Goal: Task Accomplishment & Management: Manage account settings

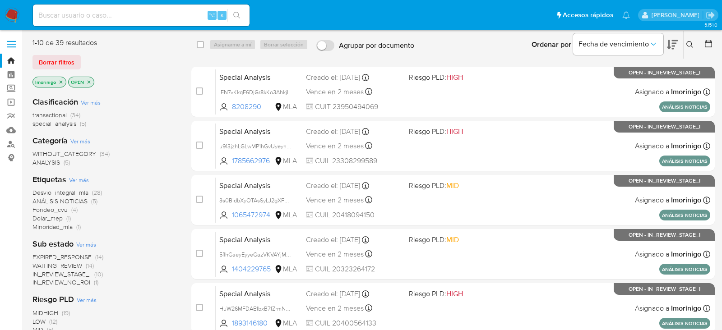
click at [176, 15] on input at bounding box center [141, 15] width 217 height 12
paste input "iPXqajb895MfOv0hU4O8m8Tu"
type input "iPXqajb895MfOv0hU4O8m8Tu"
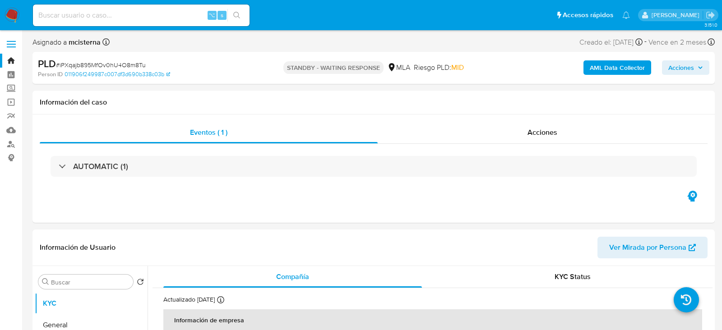
select select "10"
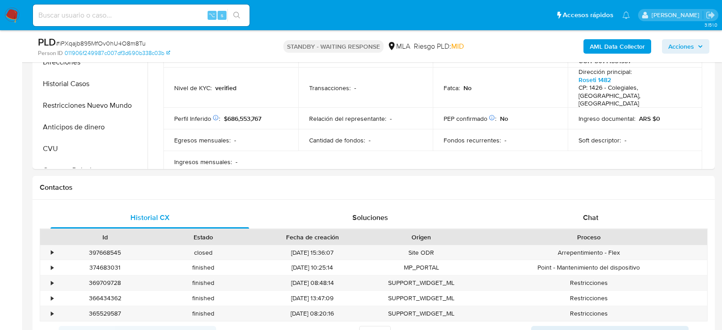
scroll to position [326, 0]
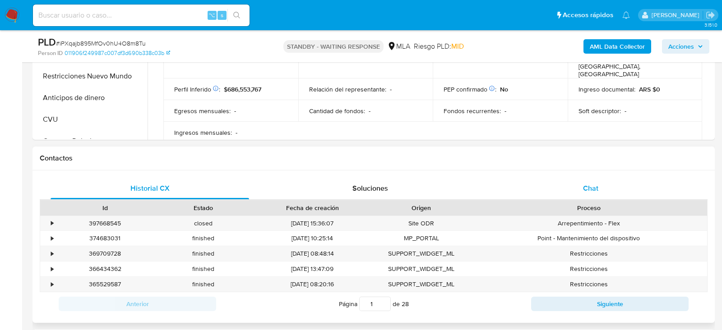
click at [618, 186] on div "Chat" at bounding box center [591, 189] width 199 height 22
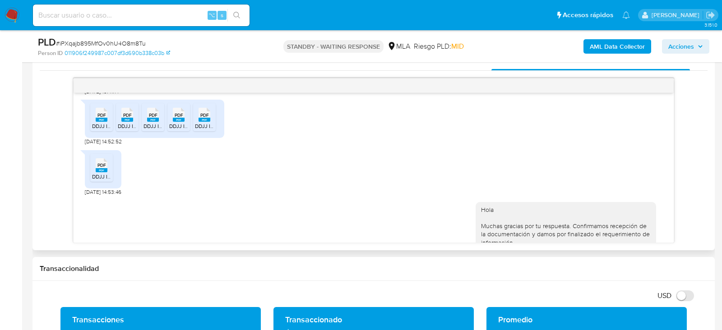
scroll to position [1005, 0]
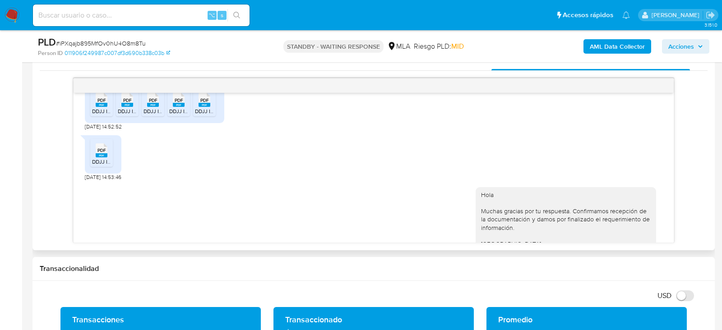
click at [107, 115] on span "DDJJ IVA 05-2025 - Emvi Digital SRL.pdf" at bounding box center [140, 111] width 97 height 8
click at [128, 115] on span "DDJJ IVA 06-2025 - Emvi Digital SRL.pdf" at bounding box center [166, 111] width 97 height 8
click at [152, 115] on span "DDJJ IVA_EVMI_022025.pdf" at bounding box center [178, 111] width 69 height 8
click at [178, 115] on span "DDJJ IVA_EVMI_012025.pdf" at bounding box center [203, 111] width 68 height 8
click at [209, 115] on span "DDJJ IVA_EVMI_032025.pdf" at bounding box center [229, 111] width 69 height 8
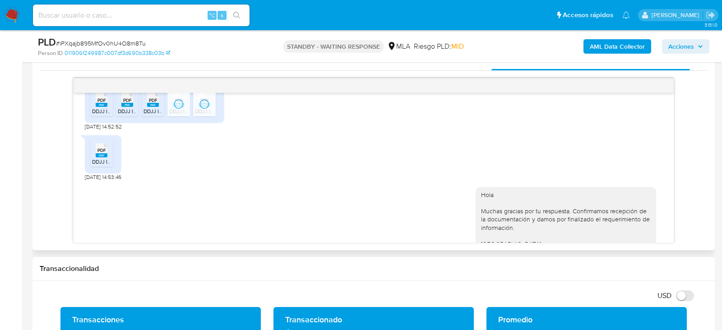
click at [102, 158] on rect at bounding box center [102, 156] width 12 height 4
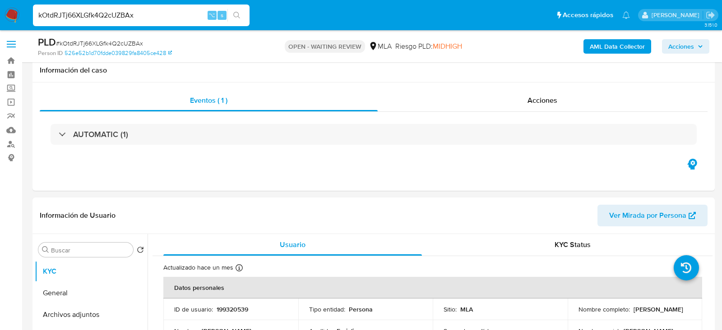
select select "10"
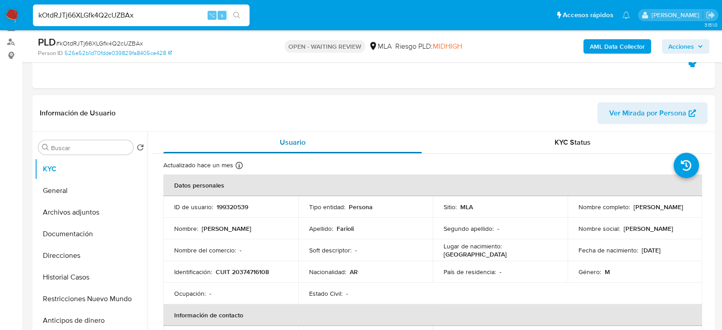
scroll to position [102, 0]
click at [130, 47] on span "# kOtdRJTj66XLGfk4Q2cUZBAx" at bounding box center [99, 43] width 87 height 9
copy span "kOtdRJTj66XLGfk4Q2cUZBAx"
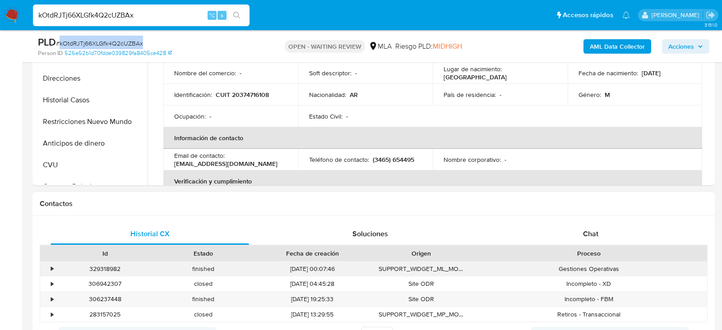
scroll to position [318, 0]
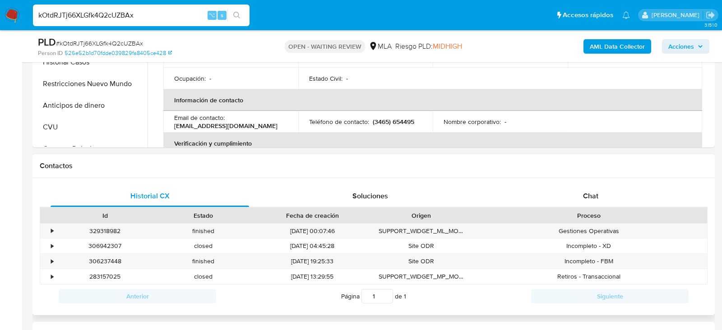
click at [602, 182] on div "Historial CX Soluciones Chat Id Estado Fecha de creación Origen Proceso • 32931…" at bounding box center [374, 247] width 683 height 138
click at [601, 197] on div "Chat" at bounding box center [591, 197] width 199 height 22
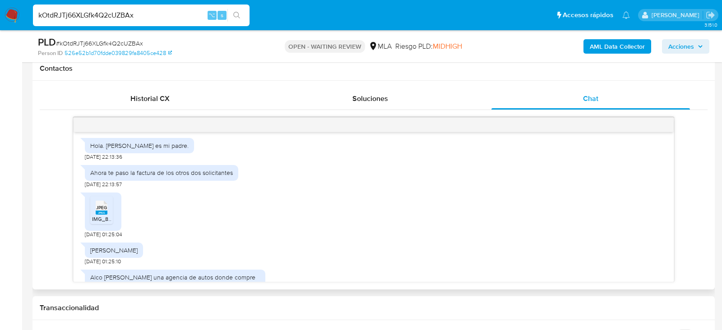
scroll to position [510, 0]
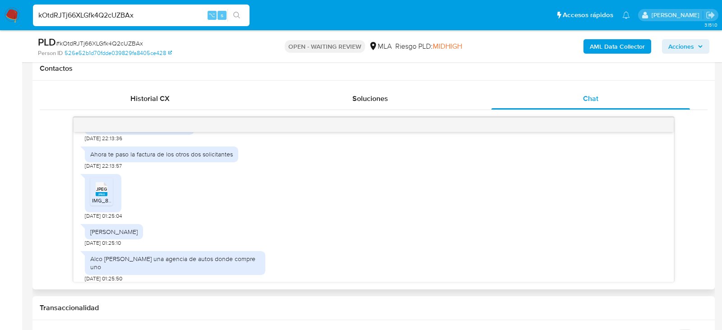
click at [106, 200] on span "IMG_8320.jpeg" at bounding box center [111, 201] width 38 height 8
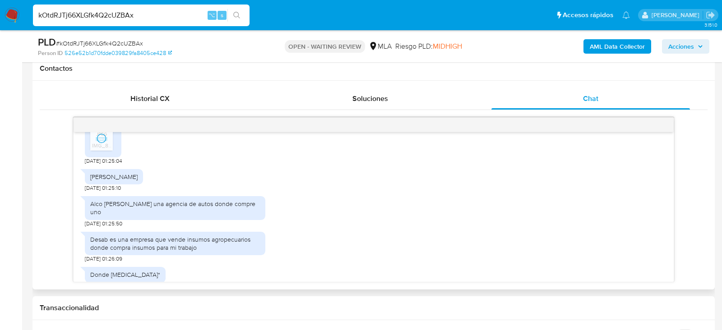
scroll to position [569, 0]
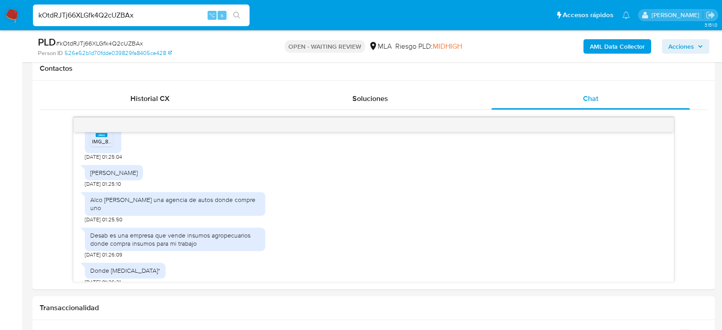
click at [126, 44] on span "# kOtdRJTj66XLGfk4Q2cUZBAx" at bounding box center [99, 43] width 87 height 9
copy span "kOtdRJTj66XLGfk4Q2cUZBAx"
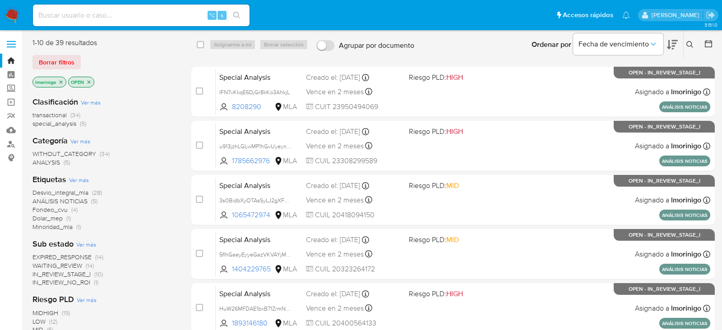
click at [685, 41] on button at bounding box center [691, 44] width 15 height 11
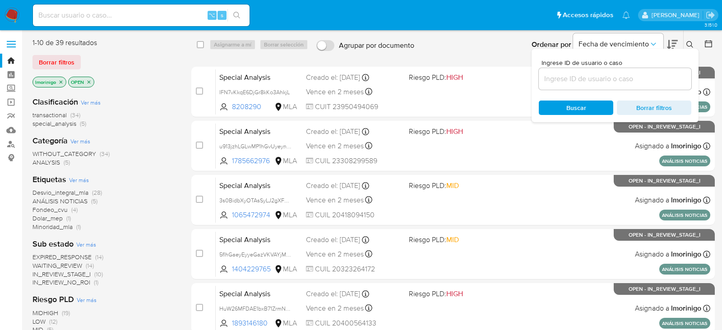
click at [637, 84] on input at bounding box center [615, 79] width 153 height 12
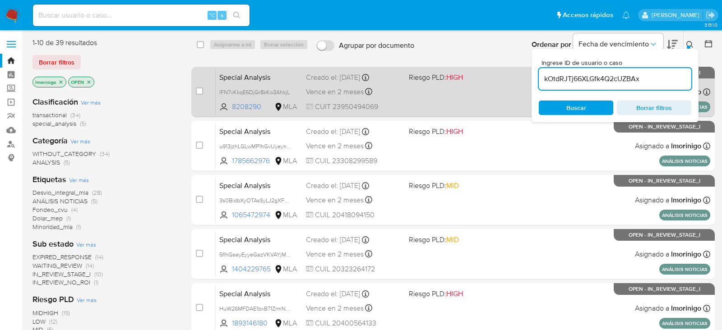
type input "kOtdRJTj66XLGfk4Q2cUZBAx"
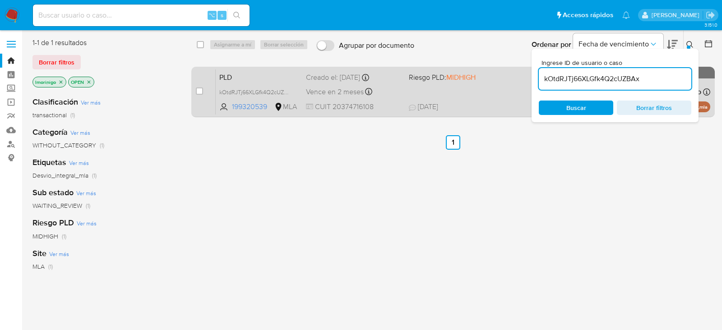
click at [201, 86] on div "case-item-checkbox No es posible asignar el caso" at bounding box center [206, 92] width 20 height 46
click at [201, 87] on div "case-item-checkbox" at bounding box center [199, 91] width 7 height 9
click at [199, 93] on input "checkbox" at bounding box center [199, 91] width 7 height 7
checkbox input "true"
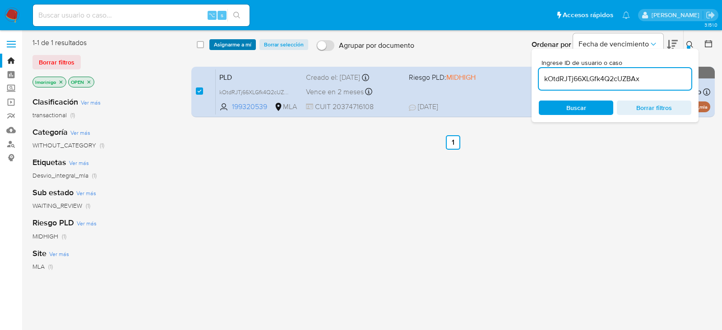
click at [236, 48] on span "Asignarme a mí" at bounding box center [232, 44] width 37 height 9
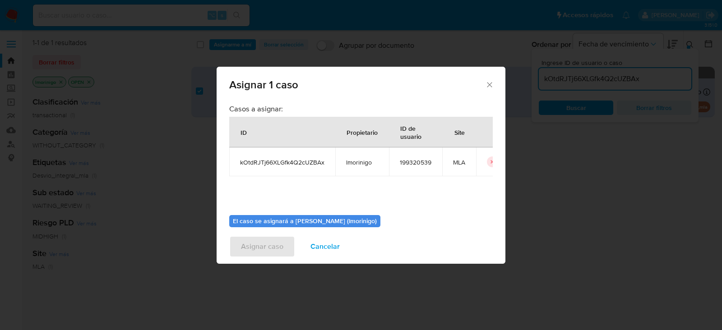
scroll to position [46, 0]
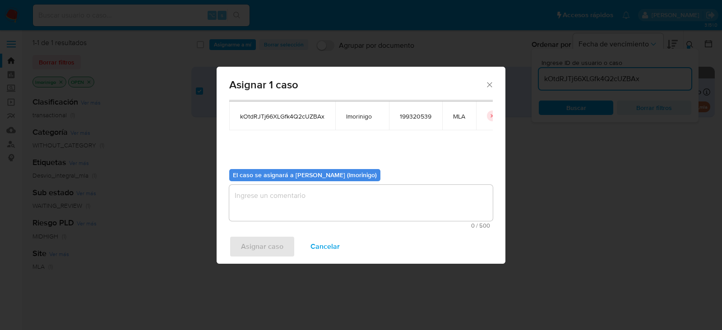
click at [293, 214] on textarea "assign-modal" at bounding box center [361, 203] width 264 height 36
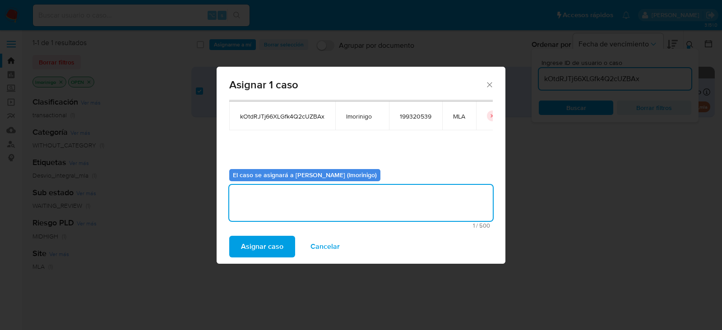
click at [275, 239] on span "Asignar caso" at bounding box center [262, 247] width 42 height 20
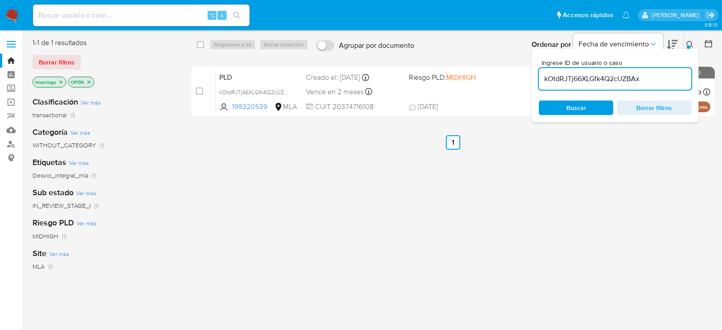
click at [614, 88] on div "kOtdRJTj66XLGfk4Q2cUZBAx" at bounding box center [615, 79] width 153 height 22
click at [611, 81] on input "kOtdRJTj66XLGfk4Q2cUZBAx" at bounding box center [615, 79] width 153 height 12
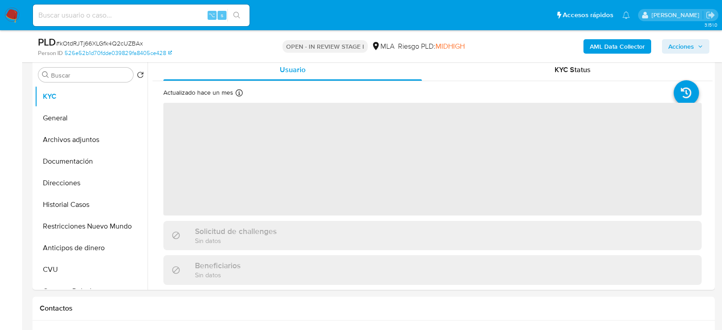
scroll to position [189, 0]
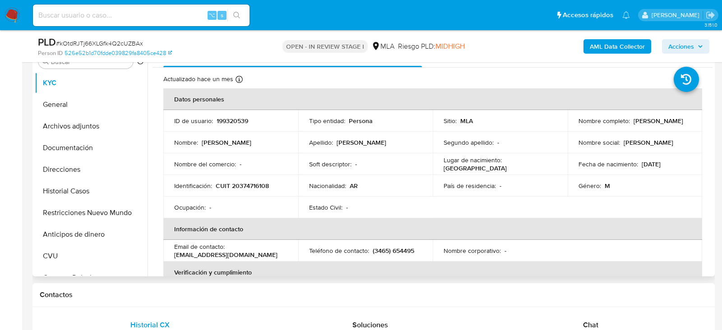
select select "10"
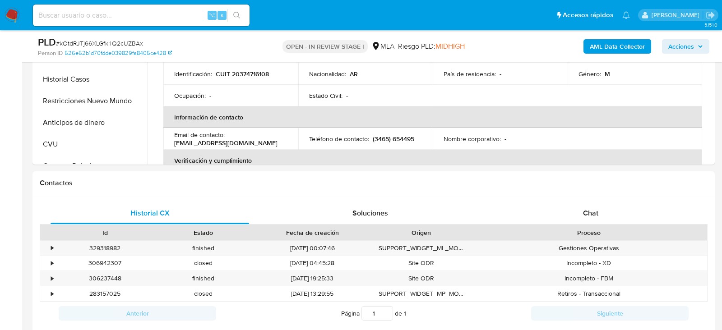
scroll to position [304, 0]
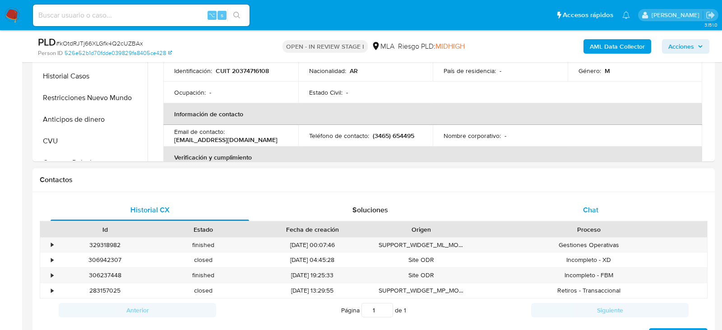
click at [624, 218] on div "Chat" at bounding box center [591, 211] width 199 height 22
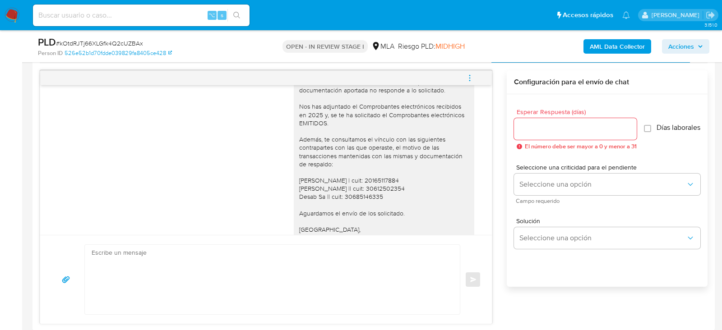
scroll to position [257, 0]
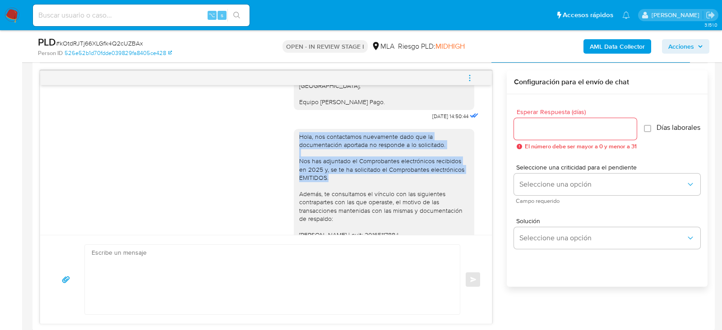
drag, startPoint x: 299, startPoint y: 134, endPoint x: 345, endPoint y: 178, distance: 64.2
click at [346, 178] on div "Hola, nos contactamos nuevamente dado que la documentación aportada no responde…" at bounding box center [384, 219] width 181 height 180
copy div "Hola, nos contactamos nuevamente dado que la documentación aportada no responde…"
click at [310, 288] on textarea at bounding box center [270, 280] width 357 height 70
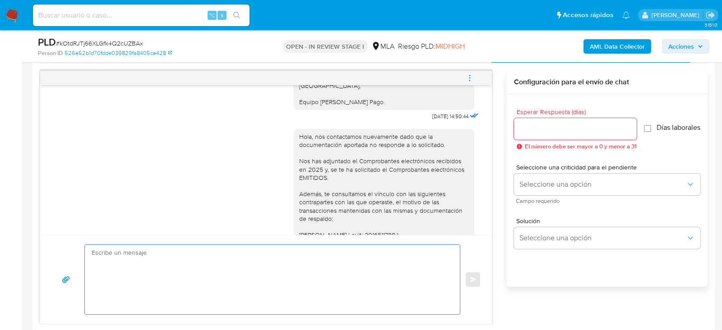
paste textarea "Hola, nos contactamos nuevamente dado que la documentación aportada no responde…"
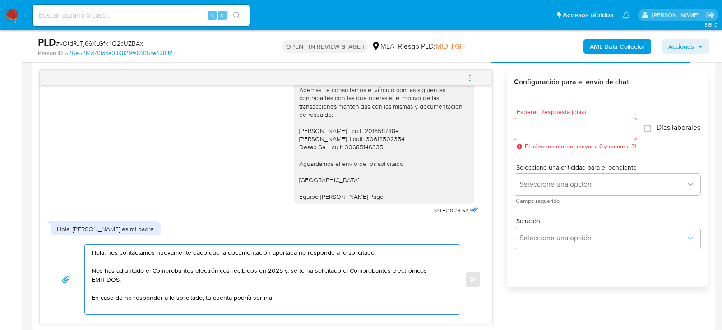
scroll to position [363, 0]
paste textarea "inhabilitada de acuerdo a los términos y condiciones de uso de Mercado Pago."
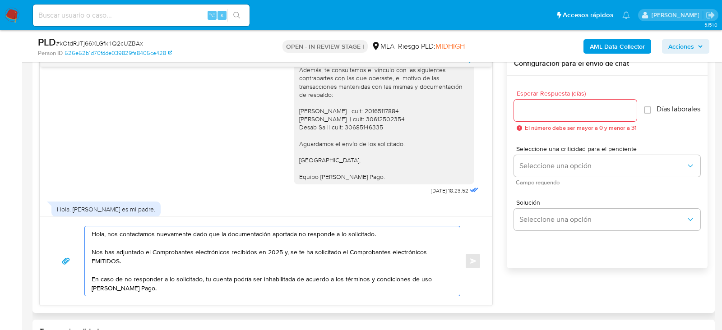
scroll to position [497, 0]
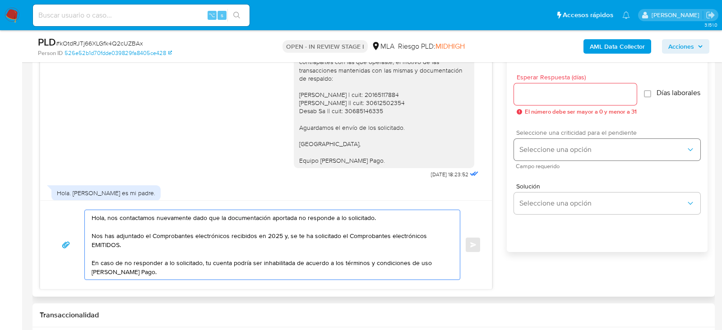
type textarea "Hola, nos contactamos nuevamente dado que la documentación aportada no responde…"
click at [518, 153] on button "Seleccione una opción" at bounding box center [607, 150] width 186 height 22
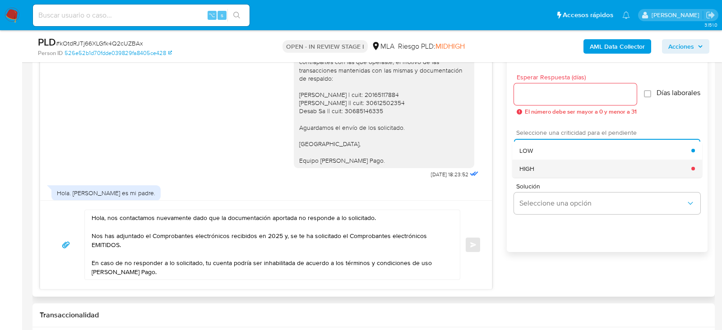
click at [524, 169] on span "HIGH" at bounding box center [527, 169] width 15 height 8
click at [535, 101] on div at bounding box center [575, 95] width 123 height 22
click at [535, 96] on input "Esperar Respuesta (días)" at bounding box center [575, 94] width 123 height 12
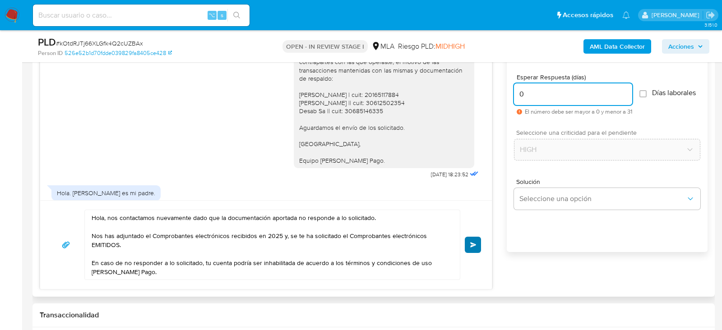
type input "0"
click at [474, 238] on button "Enviar" at bounding box center [473, 245] width 16 height 16
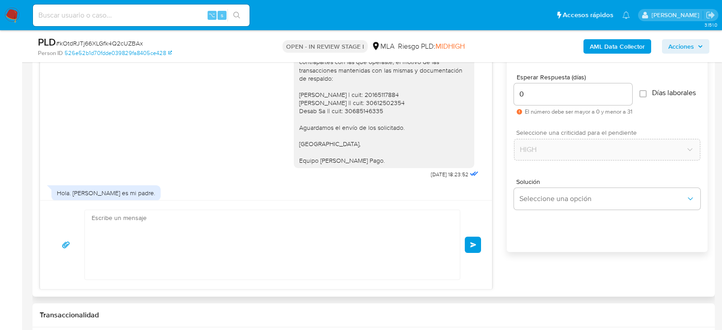
scroll to position [678, 0]
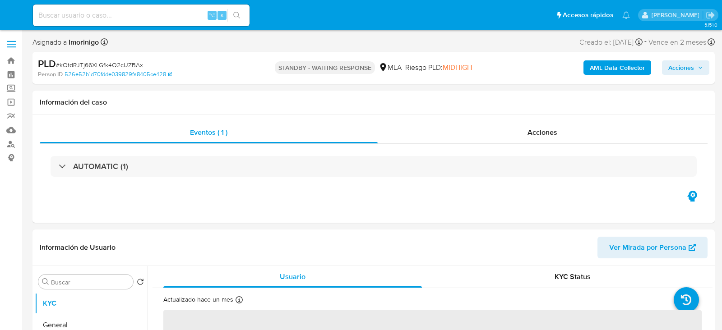
select select "10"
click at [153, 15] on input at bounding box center [141, 15] width 217 height 12
paste input "swgUyguUDNZMKBDse9HeGQv9"
type input "swgUyguUDNZMKBDse9HeGQv9"
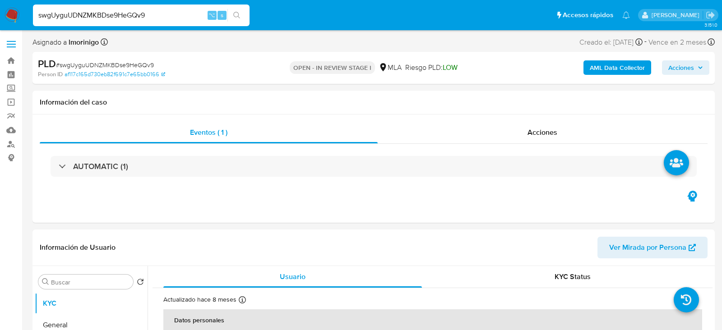
select select "10"
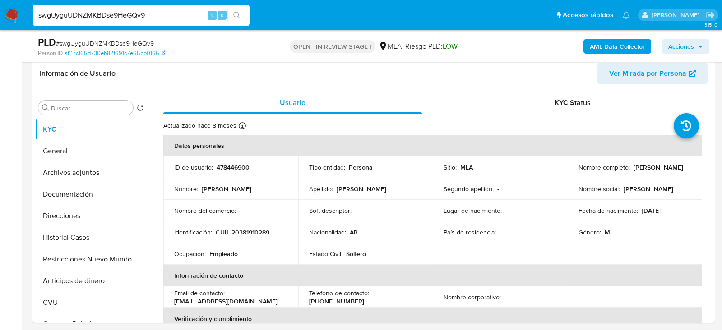
scroll to position [144, 0]
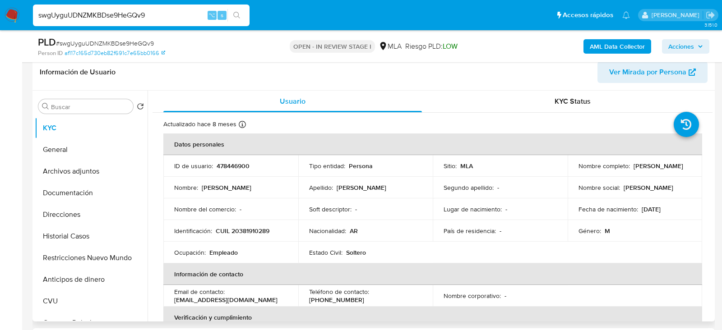
click at [253, 231] on p "CUIL 20381910289" at bounding box center [243, 231] width 54 height 8
copy p "20381910289"
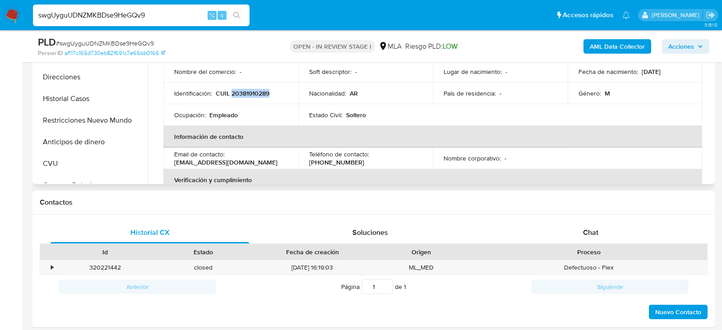
scroll to position [295, 0]
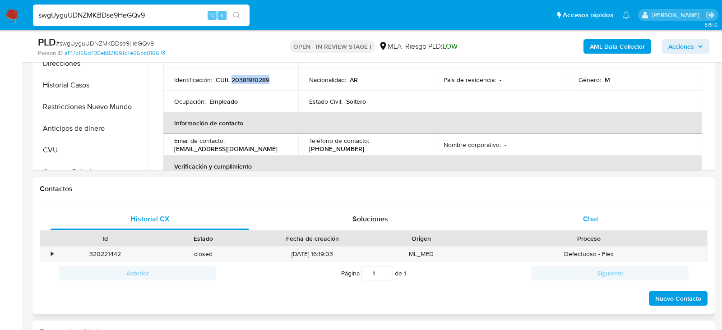
click at [561, 219] on div "Chat" at bounding box center [591, 220] width 199 height 22
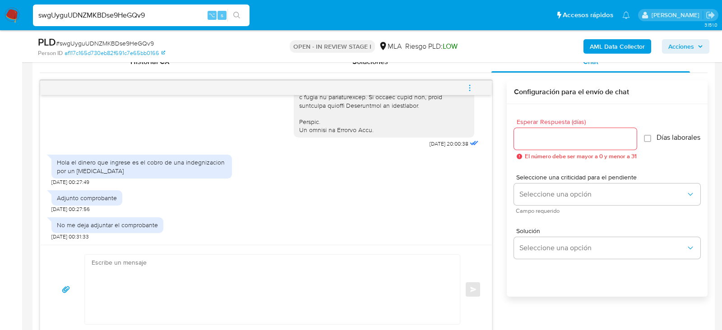
scroll to position [464, 0]
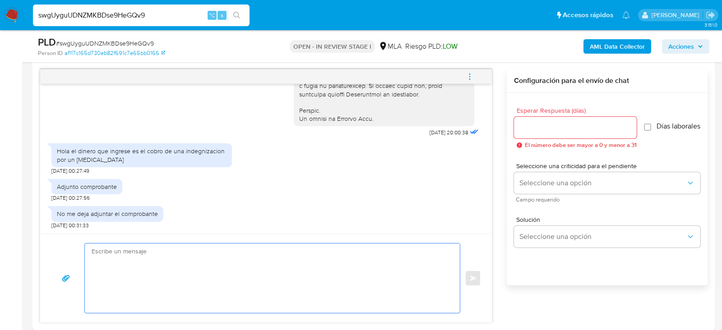
click at [203, 253] on textarea at bounding box center [270, 279] width 357 height 70
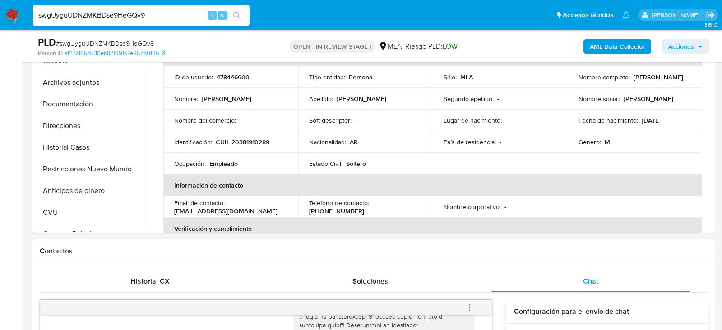
scroll to position [217, 0]
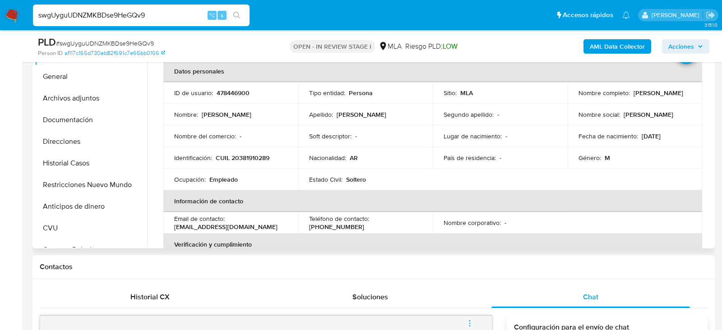
click at [265, 149] on td "Identificación : CUIL 20381910289" at bounding box center [230, 158] width 135 height 22
click at [264, 154] on p "CUIL 20381910289" at bounding box center [243, 158] width 54 height 8
copy p "20381910289"
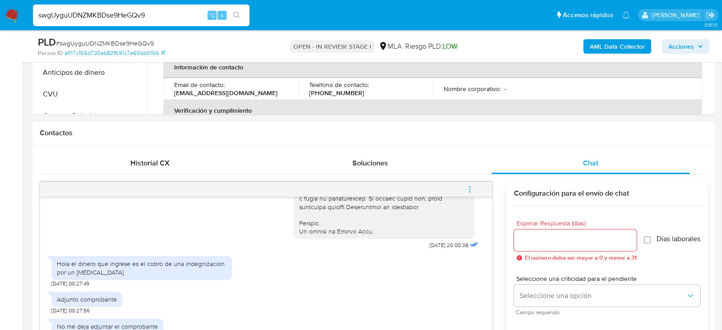
scroll to position [471, 0]
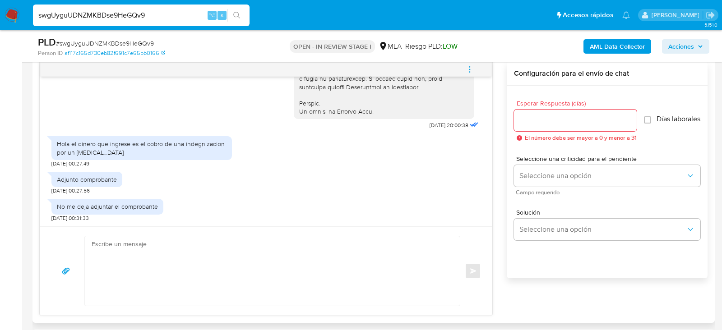
click at [351, 268] on textarea at bounding box center [270, 272] width 357 height 70
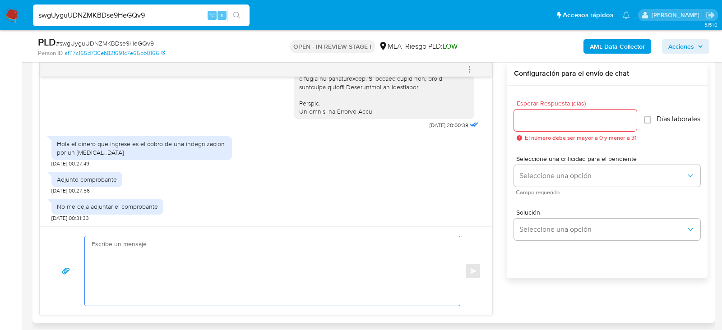
type textarea "H"
click at [316, 268] on textarea at bounding box center [270, 272] width 357 height 70
type textarea "h"
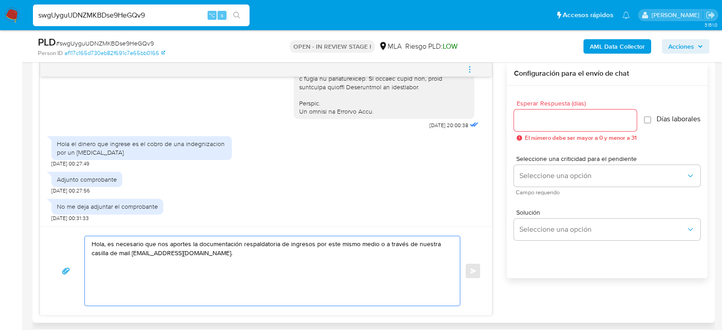
paste textarea "Es importante que sepas que, en caso de no responder a lo solicitado o si lo pr…"
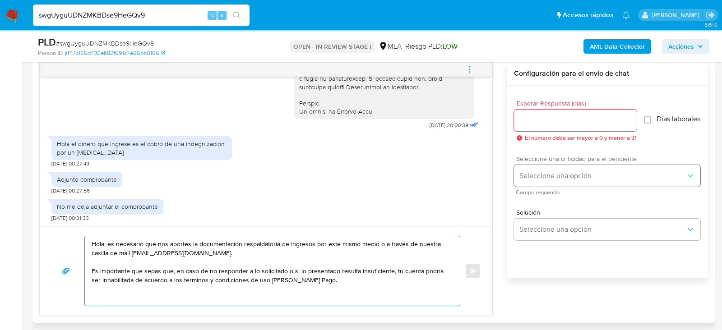
type textarea "Hola, es necesario que nos aportes la documentación respaldatoria de ingresos p…"
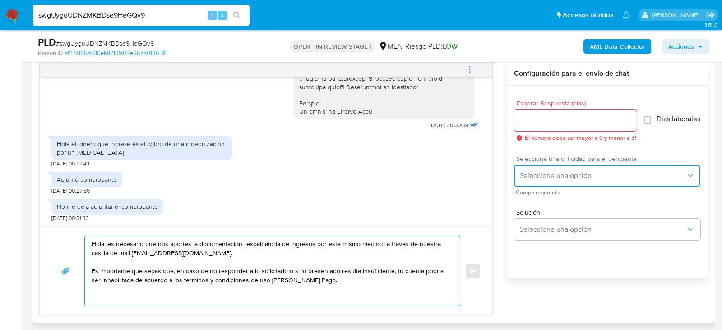
click at [569, 181] on span "Seleccione una opción" at bounding box center [603, 176] width 167 height 9
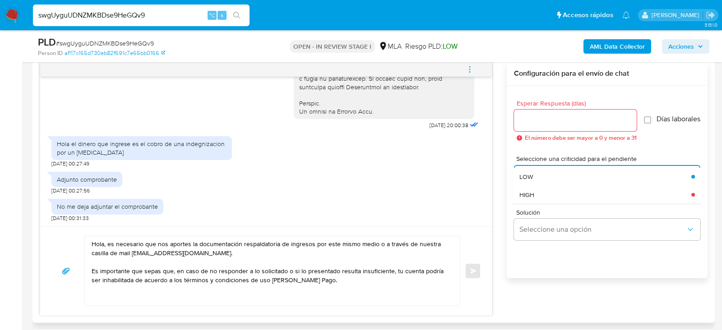
click at [555, 208] on div "Solución Seleccione una opción" at bounding box center [607, 226] width 186 height 49
click at [555, 200] on div "HIGH" at bounding box center [606, 195] width 172 height 18
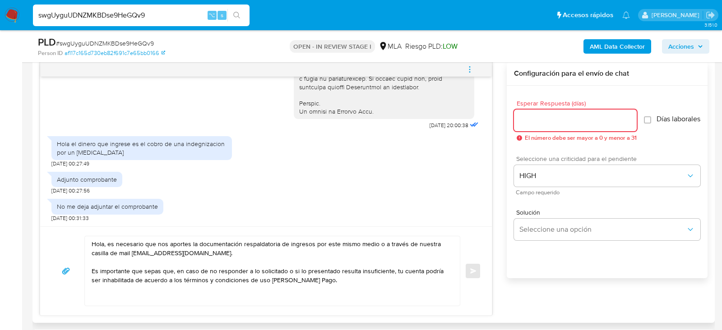
click at [534, 121] on input "Esperar Respuesta (días)" at bounding box center [575, 121] width 123 height 12
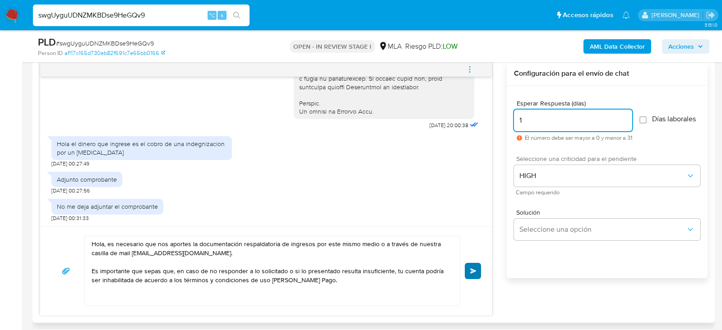
type input "1"
click at [471, 271] on span "Enviar" at bounding box center [473, 271] width 6 height 5
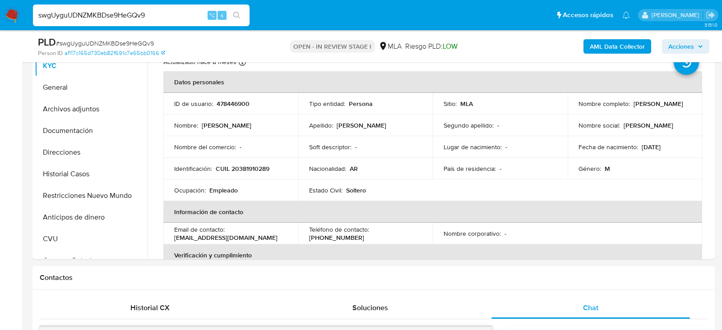
scroll to position [205, 0]
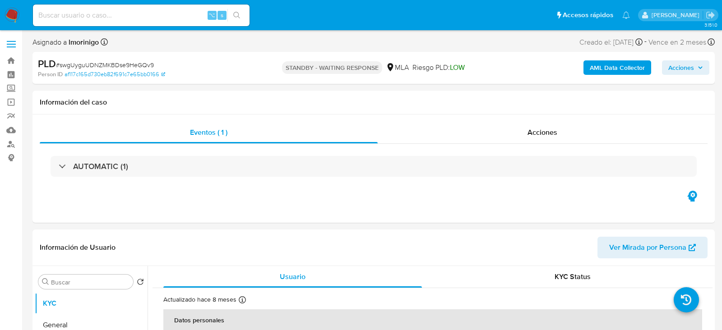
select select "10"
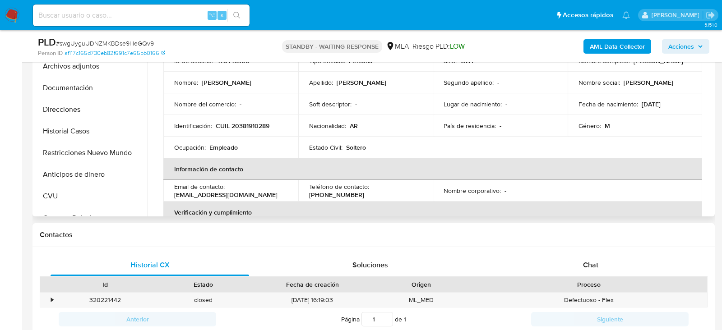
scroll to position [272, 0]
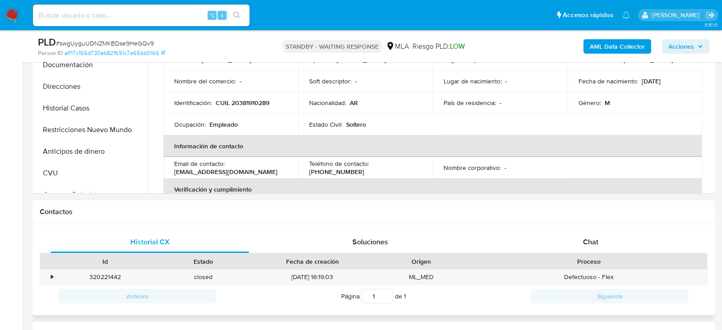
click at [527, 229] on div "Historial CX Soluciones Chat Id Estado Fecha de creación Origen Proceso • 32022…" at bounding box center [374, 270] width 683 height 92
click at [539, 238] on div "Chat" at bounding box center [591, 243] width 199 height 22
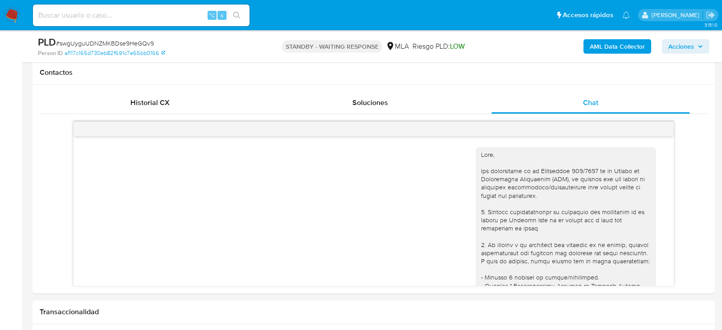
scroll to position [579, 0]
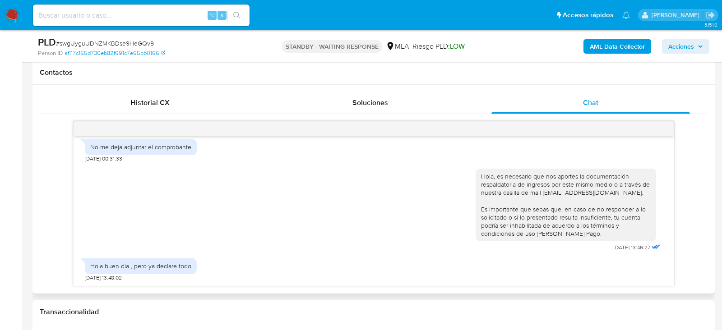
click at [510, 180] on div "Hola, es necesario que nos aportes la documentación respaldatoria de ingresos p…" at bounding box center [566, 205] width 170 height 66
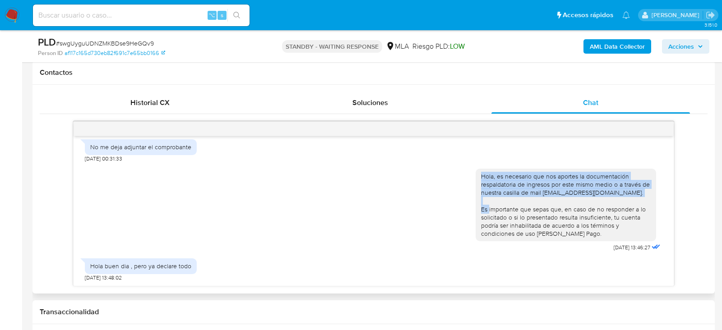
click at [510, 180] on div "Hola, es necesario que nos aportes la documentación respaldatoria de ingresos p…" at bounding box center [566, 205] width 170 height 66
copy div "Hola, es necesario que nos aportes la documentación respaldatoria de ingresos p…"
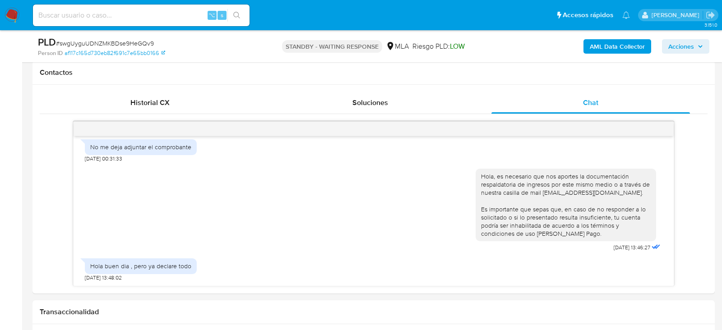
click at [139, 44] on span "# swgUyguUDNZMKBDse9HeGQv9" at bounding box center [105, 43] width 98 height 9
copy span "swgUyguUDNZMKBDse9HeGQv9"
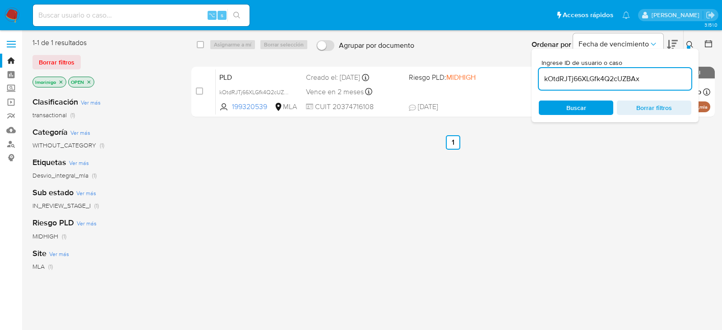
click at [601, 75] on input "kOtdRJTj66XLGfk4Q2cUZBAx" at bounding box center [615, 79] width 153 height 12
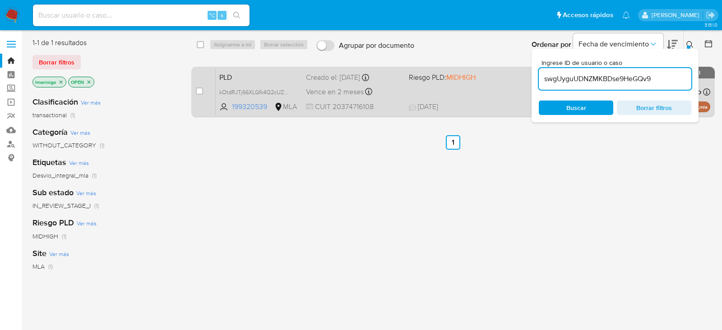
type input "swgUyguUDNZMKBDse9HeGQv9"
click at [198, 91] on input "checkbox" at bounding box center [199, 91] width 7 height 7
checkbox input "true"
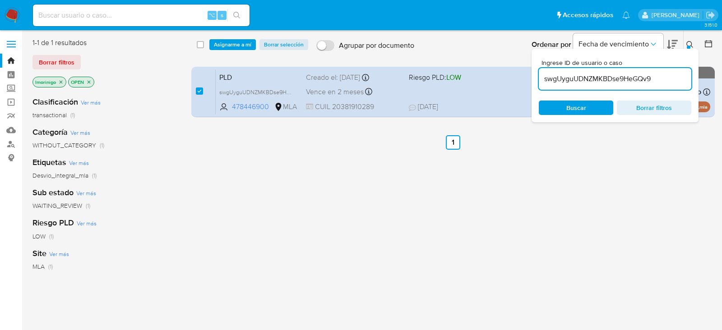
click at [214, 52] on div "select-all-cases-checkbox Asignarme a mí Borrar selección Agrupar por documento…" at bounding box center [453, 45] width 524 height 28
click at [216, 44] on span "Asignarme a mí" at bounding box center [232, 44] width 37 height 9
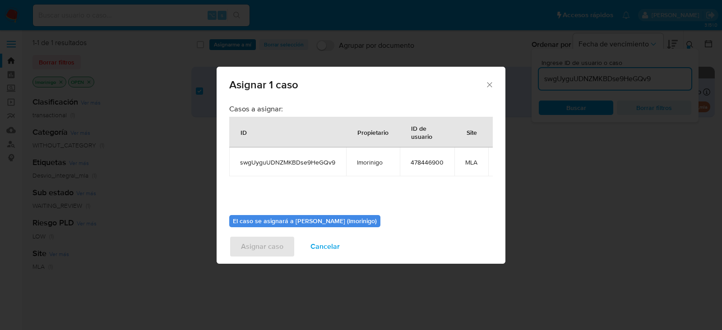
scroll to position [46, 0]
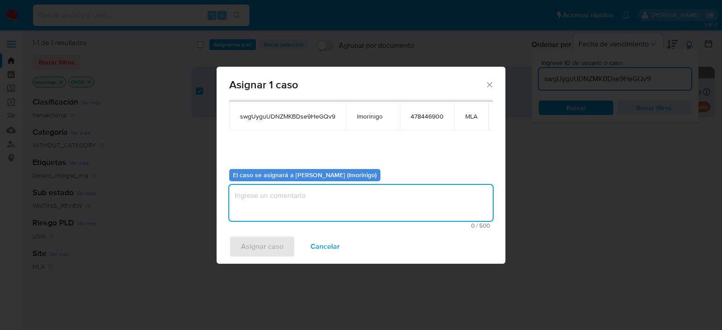
click at [318, 188] on textarea "assign-modal" at bounding box center [361, 203] width 264 height 36
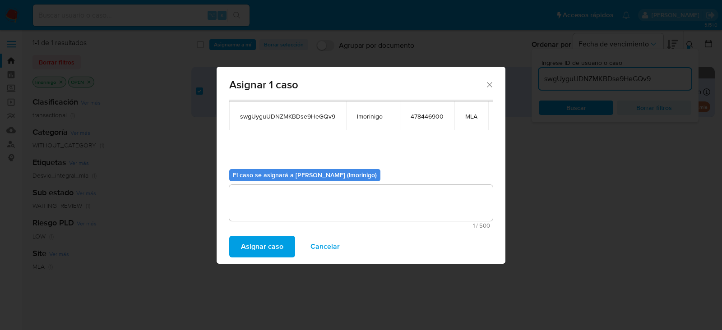
click at [257, 252] on span "Asignar caso" at bounding box center [262, 247] width 42 height 20
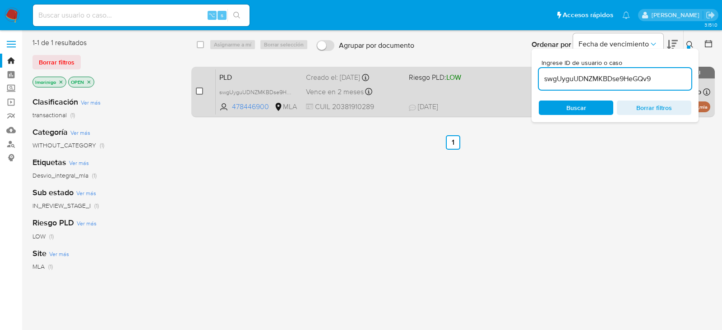
click at [201, 90] on input "checkbox" at bounding box center [199, 91] width 7 height 7
checkbox input "true"
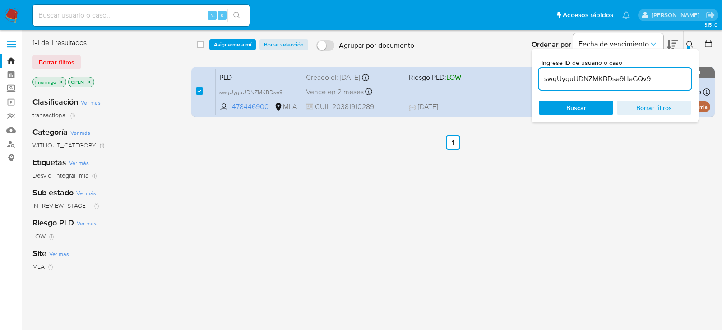
click at [227, 55] on div "select-all-cases-checkbox Asignarme a mí Borrar selección Agrupar por documento…" at bounding box center [453, 45] width 524 height 28
click at [227, 47] on span "Asignarme a mí" at bounding box center [232, 44] width 37 height 9
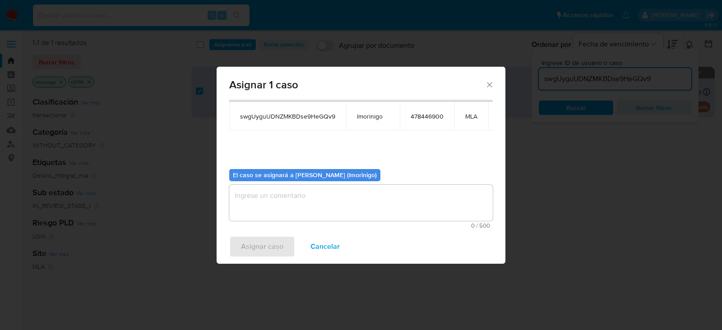
click at [249, 200] on textarea "assign-modal" at bounding box center [361, 203] width 264 height 36
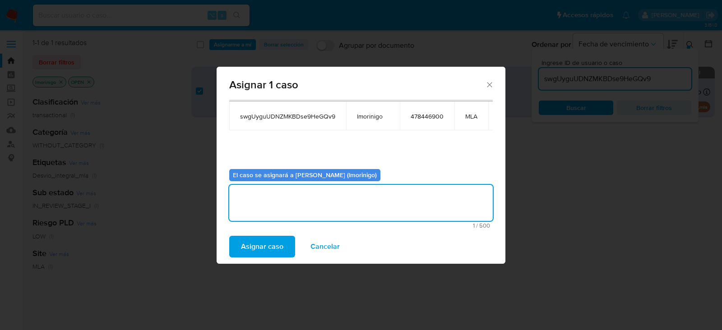
click at [250, 248] on span "Asignar caso" at bounding box center [262, 247] width 42 height 20
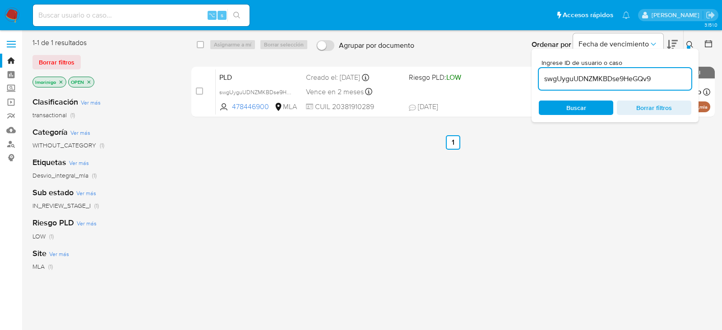
click at [581, 84] on input "swgUyguUDNZMKBDse9HeGQv9" at bounding box center [615, 79] width 153 height 12
paste input "l2fyqReKxIs7XMQiqZgC42QS"
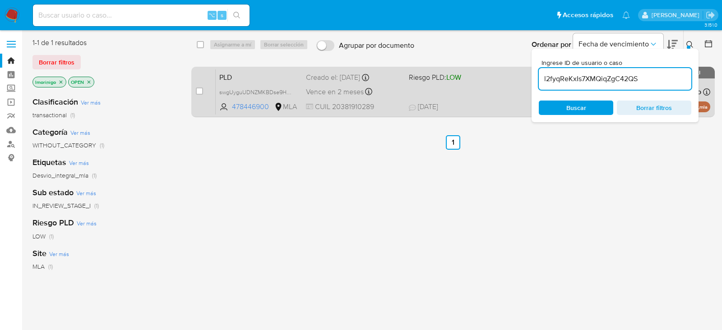
type input "l2fyqReKxIs7XMQiqZgC42QS"
click at [203, 93] on input "checkbox" at bounding box center [199, 91] width 7 height 7
checkbox input "true"
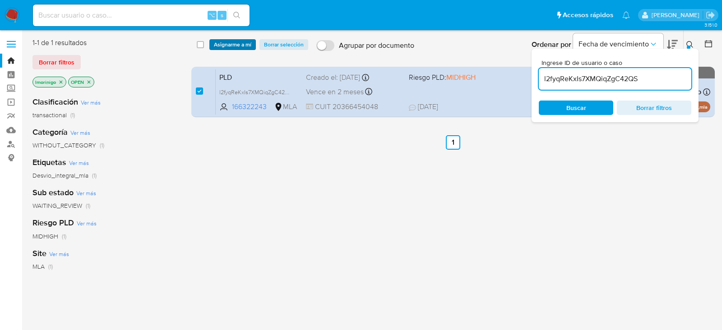
click at [224, 43] on span "Asignarme a mí" at bounding box center [232, 44] width 37 height 9
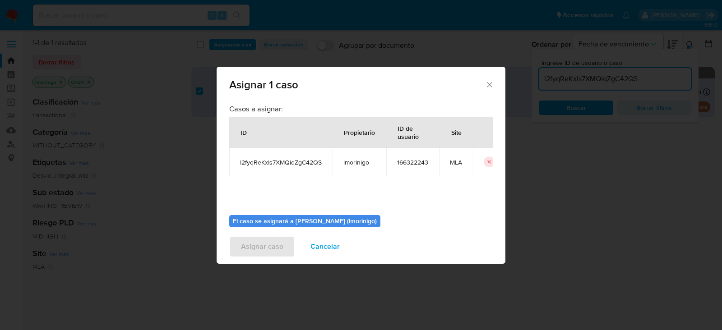
scroll to position [46, 0]
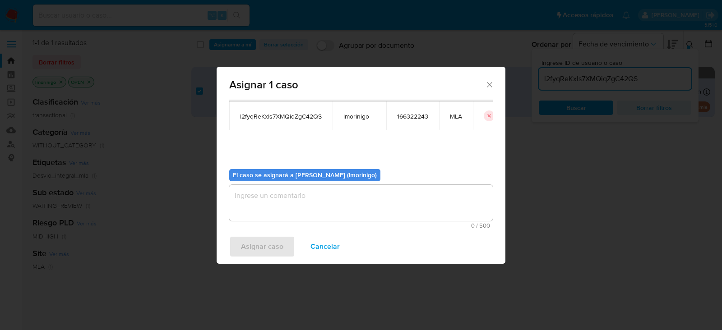
click at [290, 190] on textarea "assign-modal" at bounding box center [361, 203] width 264 height 36
click at [271, 250] on span "Asignar caso" at bounding box center [262, 247] width 42 height 20
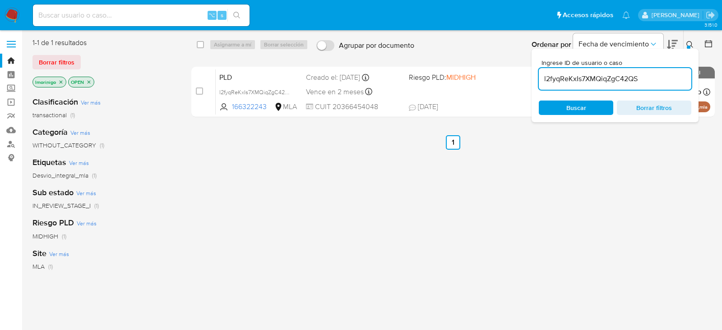
click at [630, 78] on input "l2fyqReKxIs7XMQiqZgC42QS" at bounding box center [615, 79] width 153 height 12
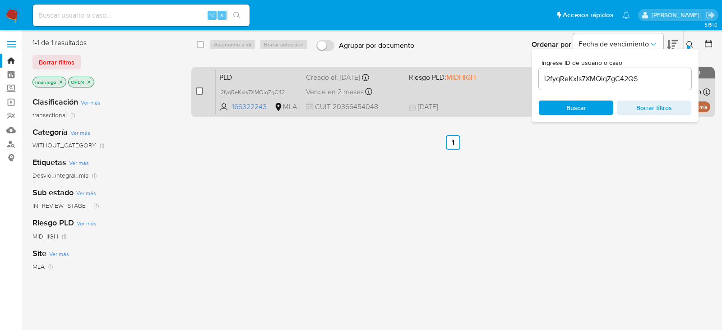
click at [197, 94] on input "checkbox" at bounding box center [199, 91] width 7 height 7
checkbox input "true"
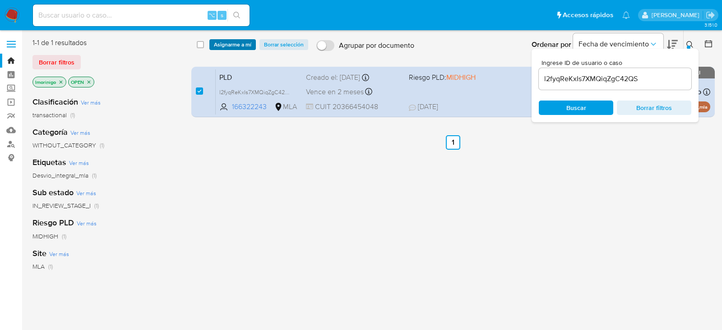
click at [235, 44] on span "Asignarme a mí" at bounding box center [232, 44] width 37 height 9
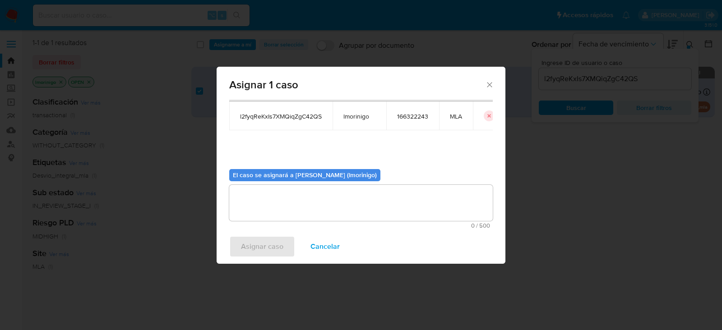
click at [290, 195] on textarea "assign-modal" at bounding box center [361, 203] width 264 height 36
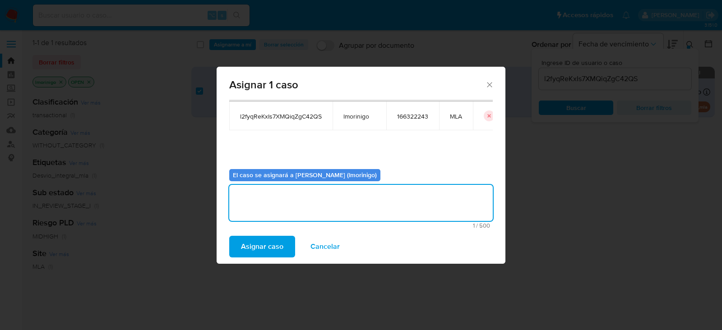
click at [287, 238] on button "Asignar caso" at bounding box center [262, 247] width 66 height 22
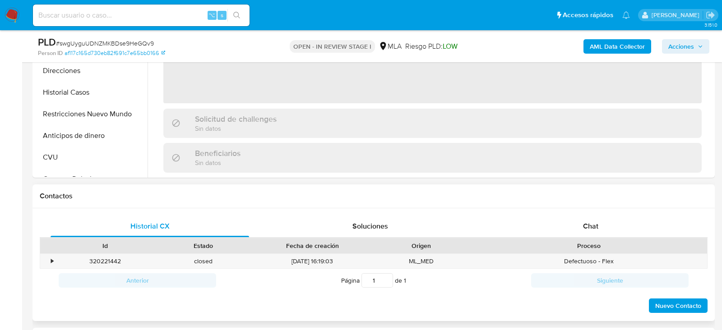
scroll to position [305, 0]
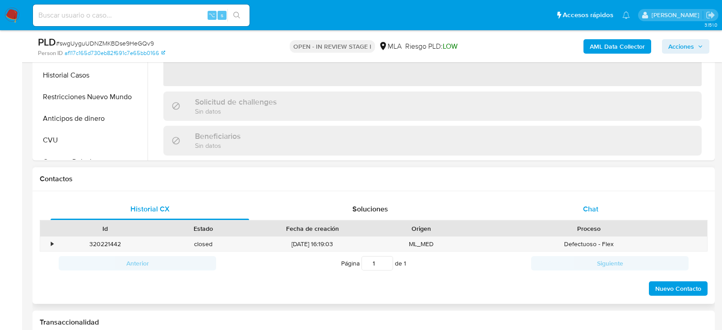
click at [569, 208] on div "Chat" at bounding box center [591, 210] width 199 height 22
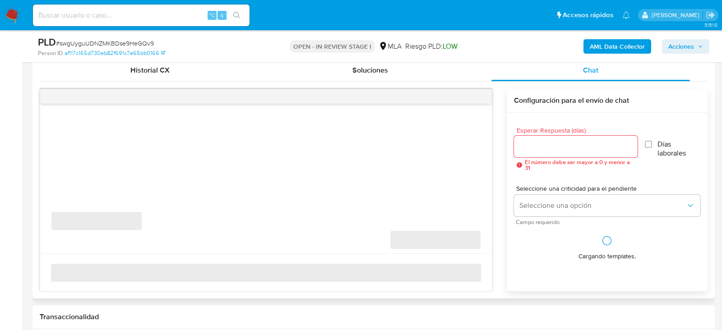
select select "10"
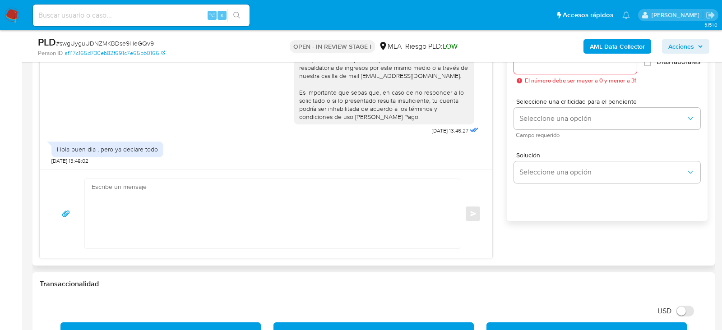
scroll to position [552, 0]
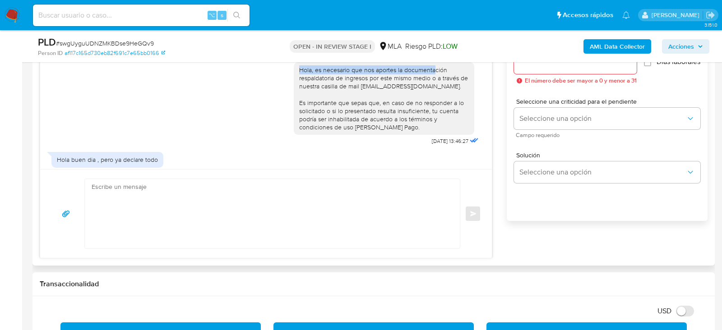
drag, startPoint x: 300, startPoint y: 85, endPoint x: 434, endPoint y: 88, distance: 133.7
click at [434, 88] on div "Hola, es necesario que nos aportes la documentación respaldatoria de ingresos p…" at bounding box center [384, 99] width 170 height 66
click at [322, 223] on textarea at bounding box center [270, 214] width 357 height 70
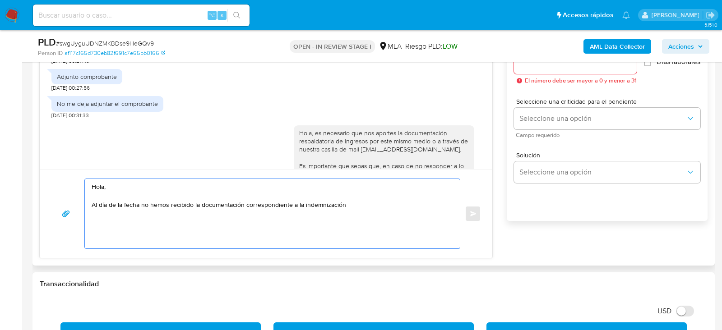
scroll to position [453, 0]
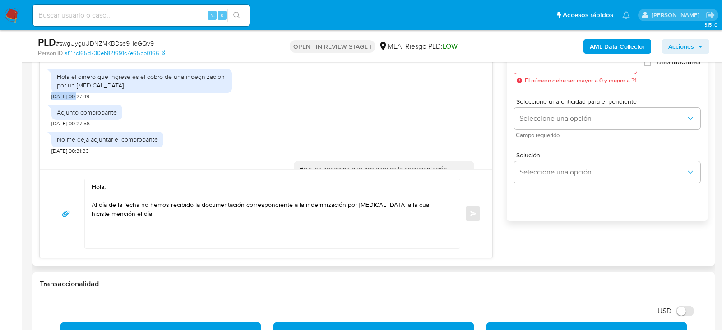
drag, startPoint x: 78, startPoint y: 112, endPoint x: 51, endPoint y: 111, distance: 27.1
click at [51, 100] on span "[DATE] 00:27:49" at bounding box center [70, 96] width 38 height 7
copy span "[DATE]"
click at [172, 223] on textarea "Hola, Al día de la fecha no hemos recibido la documentación correspondiente a l…" at bounding box center [270, 214] width 357 height 70
paste textarea "[DATE]"
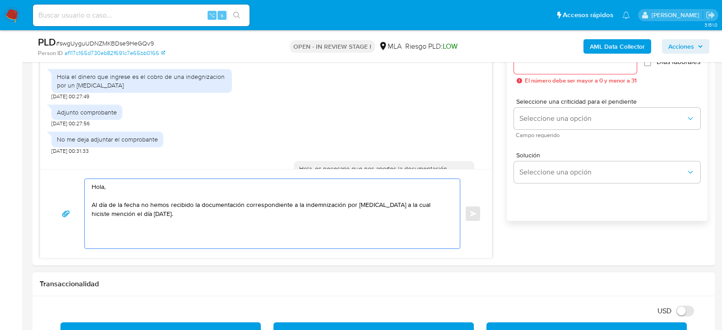
paste textarea "Quedamos aguardando por la información solicitada Muchas gracias. Saludos, Equi…"
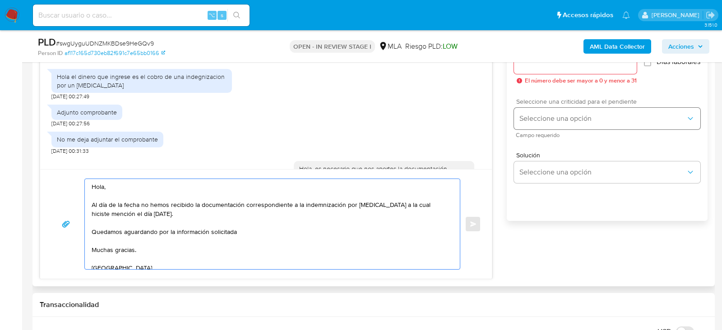
type textarea "Hola, Al día de la fecha no hemos recibido la documentación correspondiente a l…"
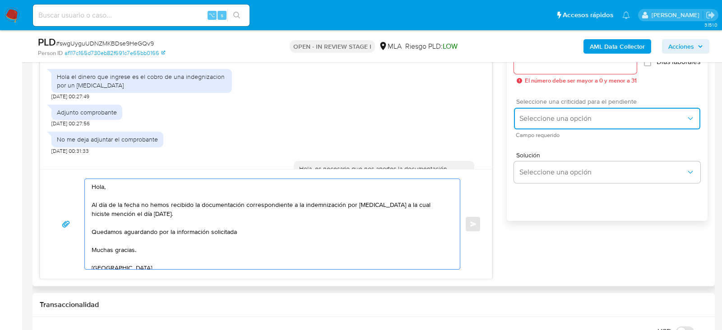
click at [556, 123] on span "Seleccione una opción" at bounding box center [603, 118] width 167 height 9
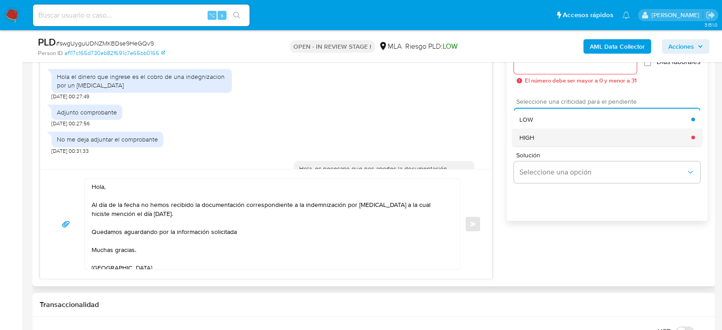
click at [546, 143] on div "HIGH" at bounding box center [606, 138] width 172 height 18
click at [525, 68] on div at bounding box center [575, 63] width 123 height 22
click at [530, 68] on input "Esperar Respuesta (días)" at bounding box center [575, 63] width 123 height 12
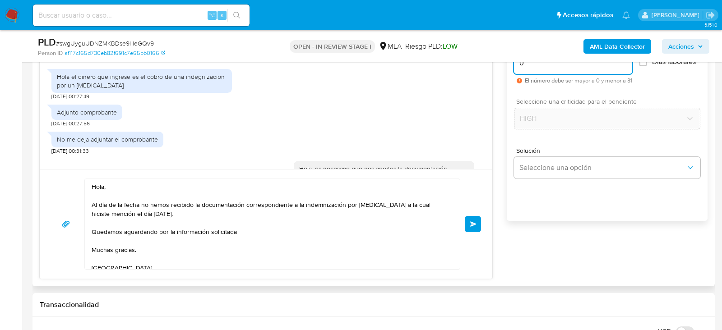
type input "0"
click at [470, 232] on div "Hola, Al día de la fecha no hemos recibido la documentación correspondiente a l…" at bounding box center [266, 224] width 430 height 91
click at [474, 222] on span "Enviar" at bounding box center [473, 224] width 6 height 5
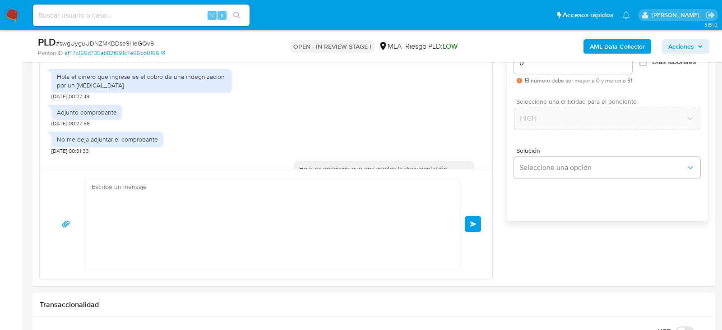
scroll to position [712, 0]
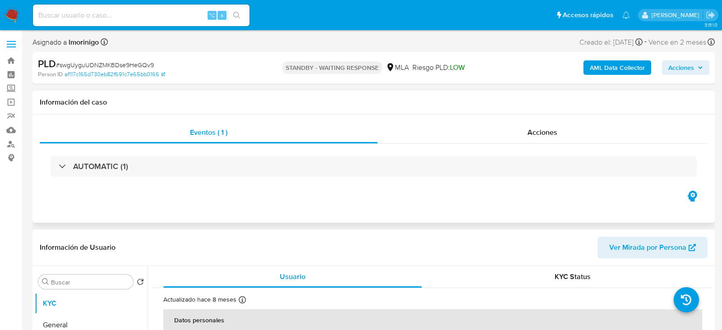
select select "10"
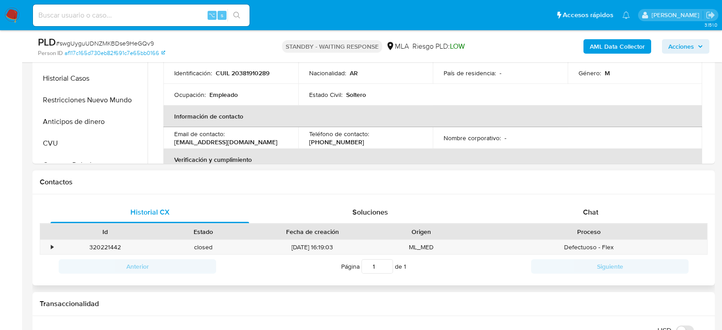
scroll to position [318, 0]
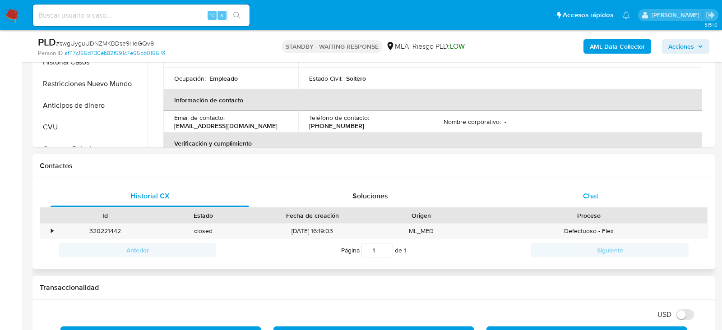
click at [638, 188] on div "Chat" at bounding box center [591, 197] width 199 height 22
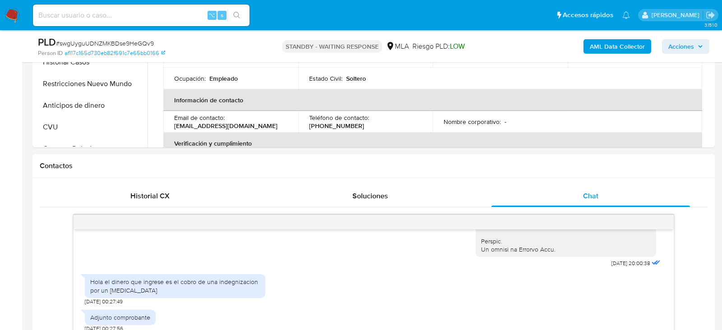
scroll to position [518, 0]
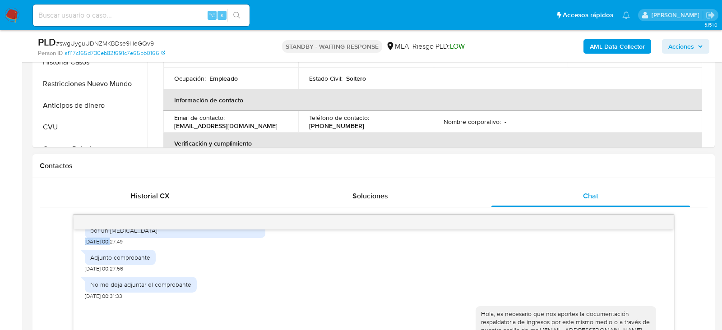
drag, startPoint x: 110, startPoint y: 258, endPoint x: 79, endPoint y: 257, distance: 31.2
click at [79, 257] on div "[DATE] 20:00:38 Hola el dinero que ingrese es el cobro de una indegnizacion por…" at bounding box center [374, 305] width 600 height 150
copy span "[DATE]"
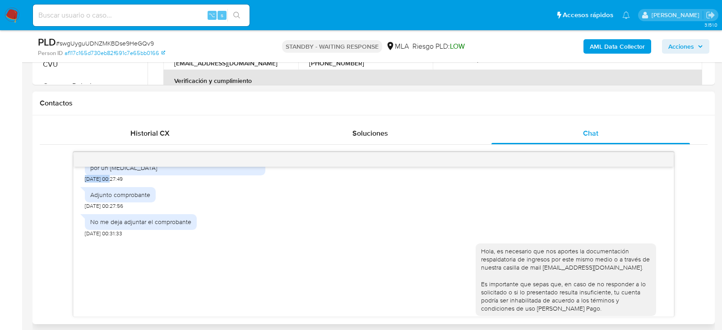
scroll to position [394, 0]
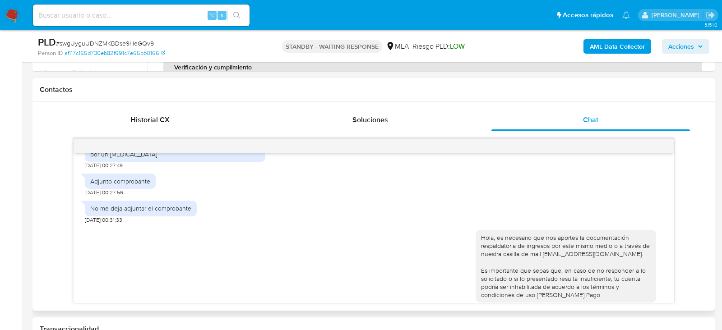
click at [98, 169] on span "[DATE] 00:27:49" at bounding box center [104, 165] width 38 height 7
click at [98, 158] on div "Hola el dinero que ingrese es el cobro de una indegnizacion por un [MEDICAL_DAT…" at bounding box center [175, 150] width 170 height 16
copy div "Hola el dinero que ingrese es el cobro de una indegnizacion por un [MEDICAL_DAT…"
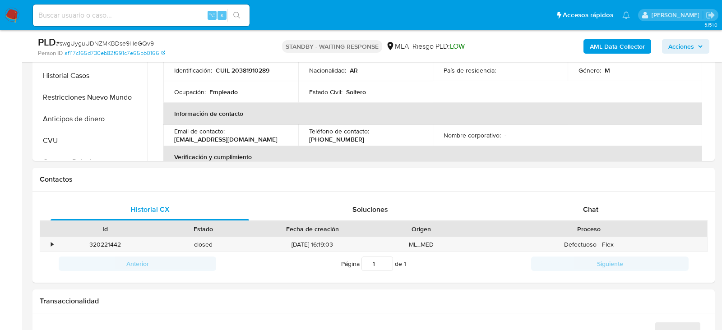
scroll to position [369, 0]
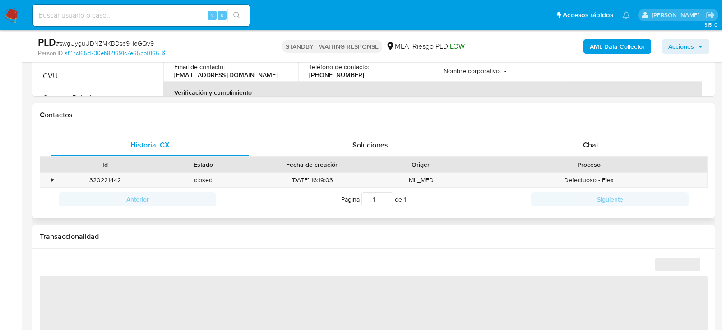
select select "10"
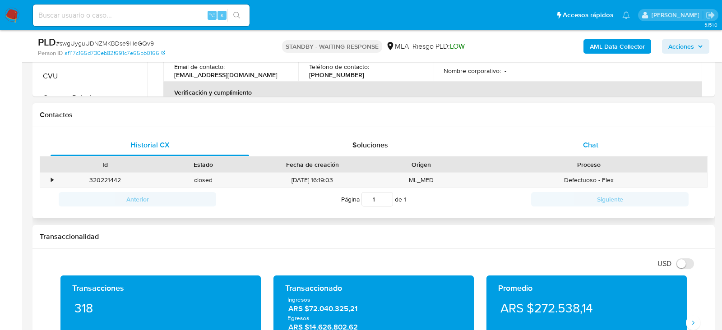
click at [573, 137] on div "Chat" at bounding box center [591, 146] width 199 height 22
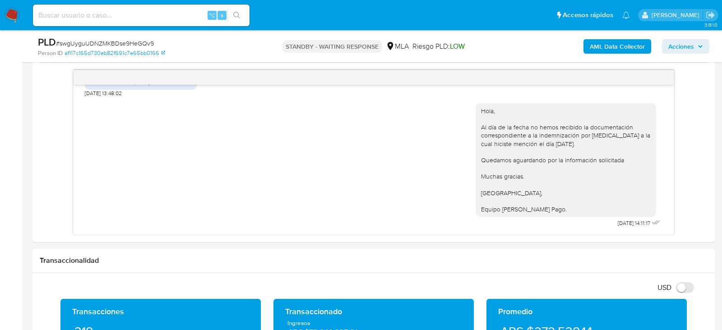
scroll to position [464, 0]
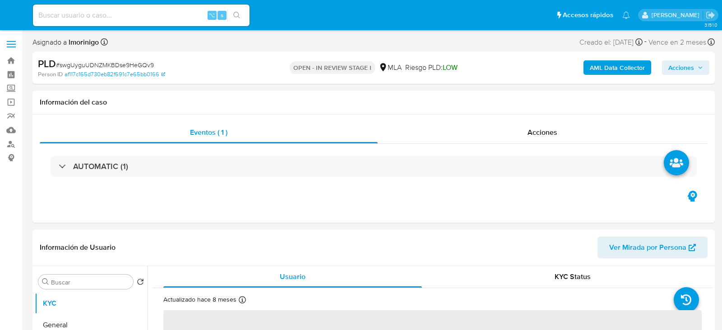
select select "10"
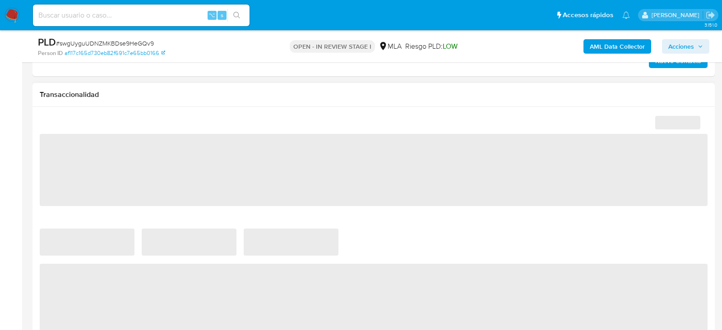
scroll to position [431, 0]
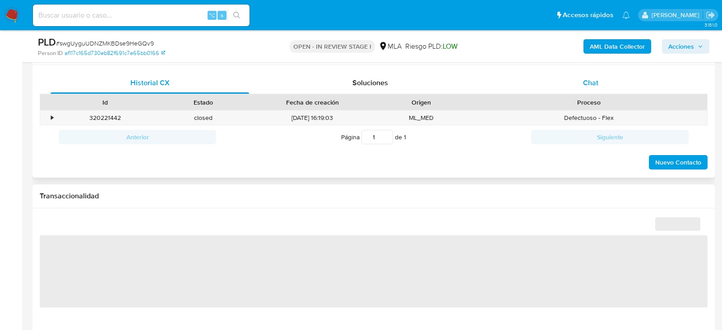
select select "10"
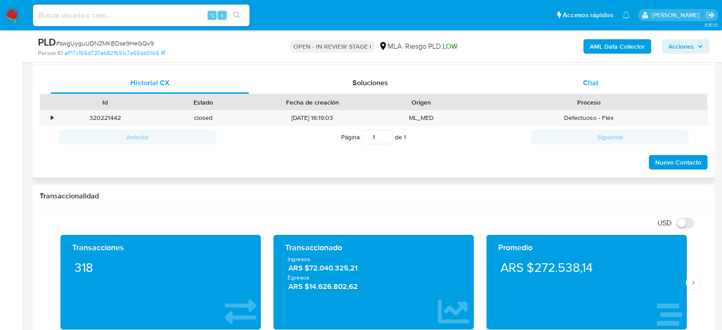
click at [592, 82] on span "Chat" at bounding box center [590, 83] width 15 height 10
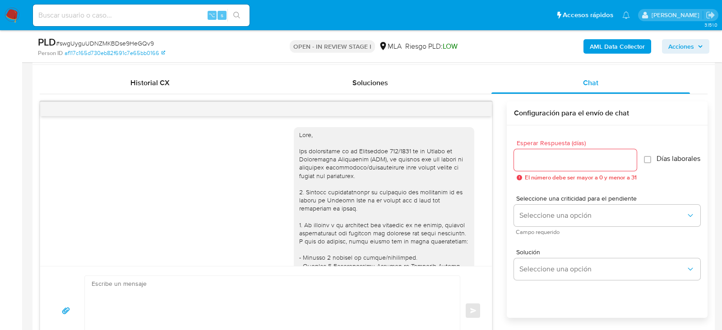
scroll to position [712, 0]
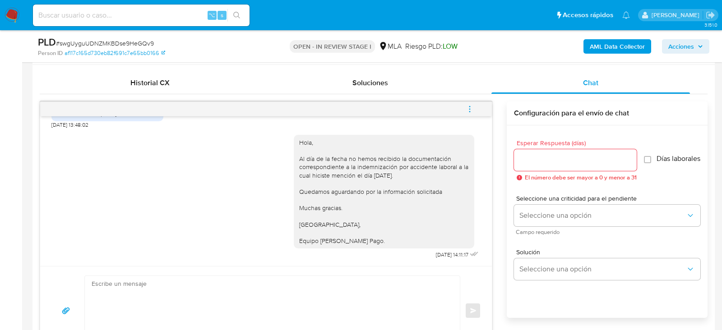
click at [477, 111] on button "menu-action" at bounding box center [470, 109] width 30 height 22
click at [439, 93] on li "Cerrar conversación" at bounding box center [409, 91] width 93 height 16
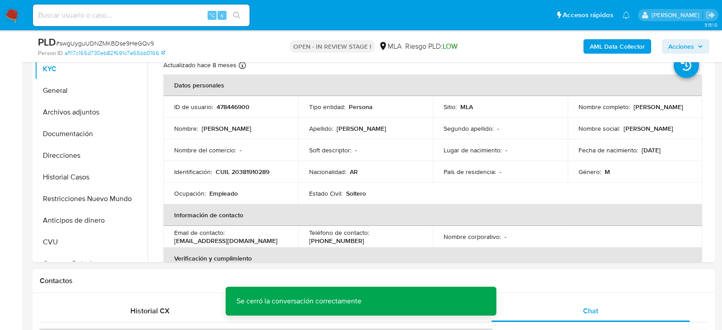
scroll to position [201, 0]
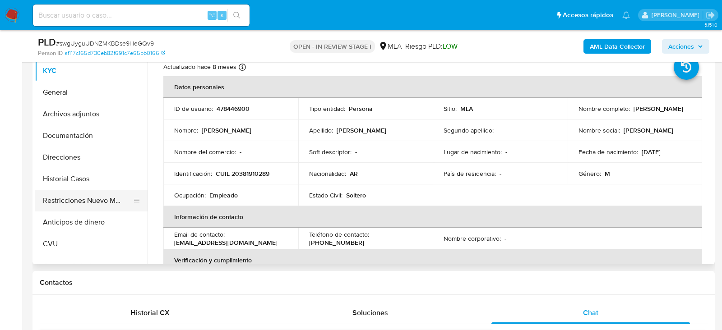
click at [68, 193] on button "Restricciones Nuevo Mundo" at bounding box center [88, 201] width 106 height 22
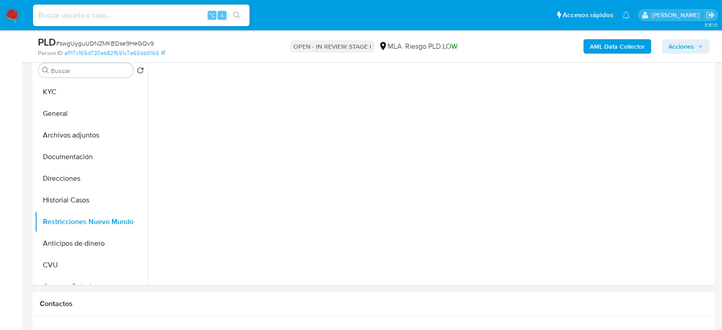
scroll to position [176, 0]
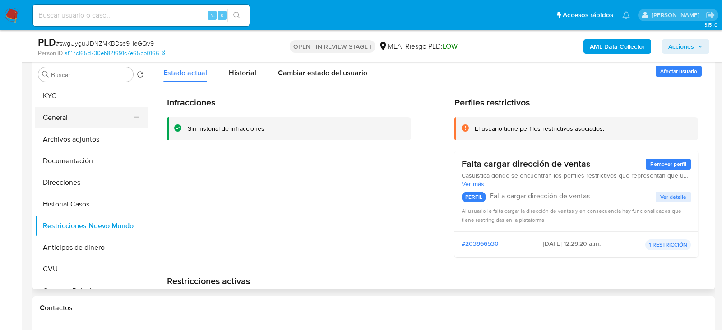
click at [79, 126] on button "General" at bounding box center [88, 118] width 106 height 22
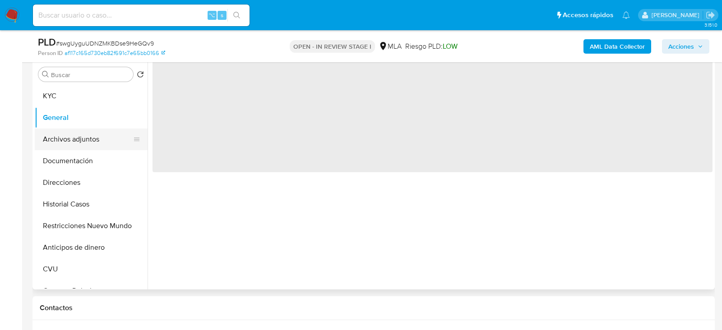
click at [89, 141] on button "Archivos adjuntos" at bounding box center [88, 140] width 106 height 22
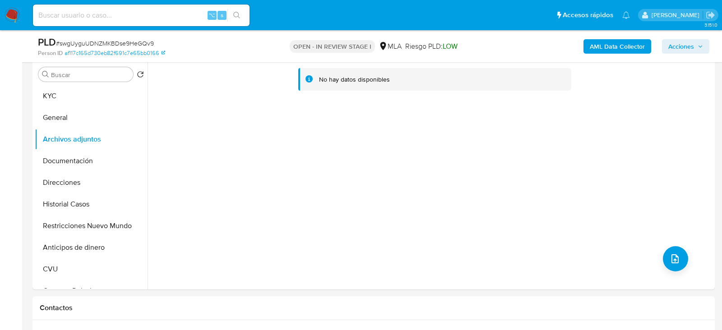
click at [582, 48] on div "AML Data Collector Acciones" at bounding box center [599, 46] width 222 height 21
click at [587, 48] on button "AML Data Collector" at bounding box center [618, 46] width 68 height 14
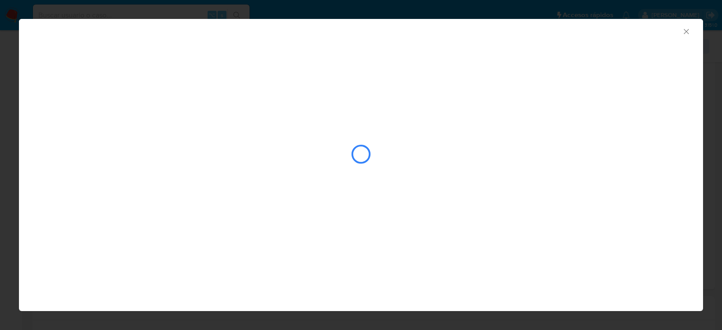
click at [685, 33] on icon "Cerrar ventana" at bounding box center [686, 31] width 5 height 5
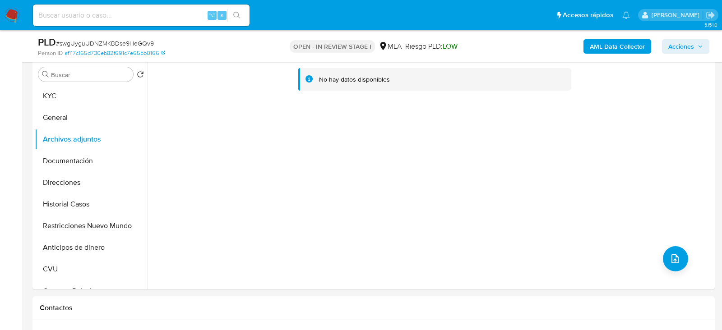
click at [636, 48] on b "AML Data Collector" at bounding box center [617, 46] width 55 height 14
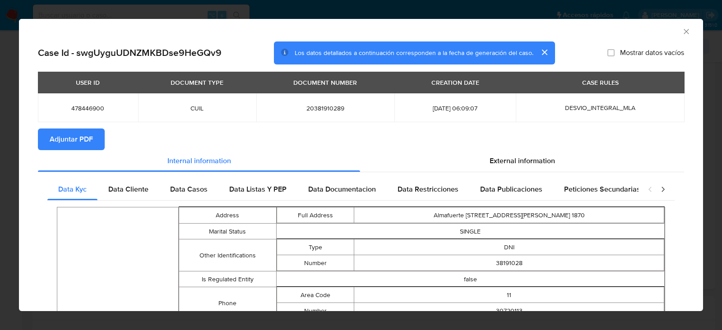
click at [78, 136] on span "Adjuntar PDF" at bounding box center [71, 140] width 43 height 20
click at [687, 32] on icon "Cerrar ventana" at bounding box center [686, 31] width 9 height 9
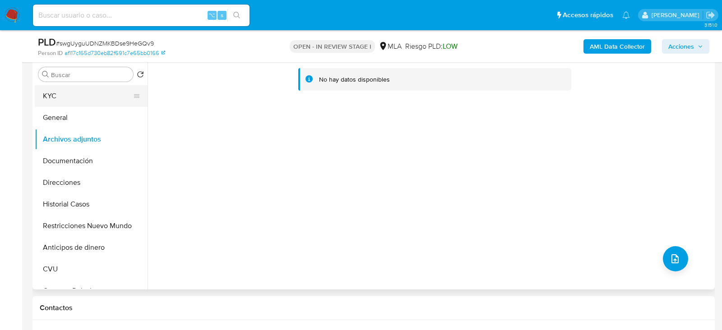
click at [79, 97] on button "KYC" at bounding box center [88, 96] width 106 height 22
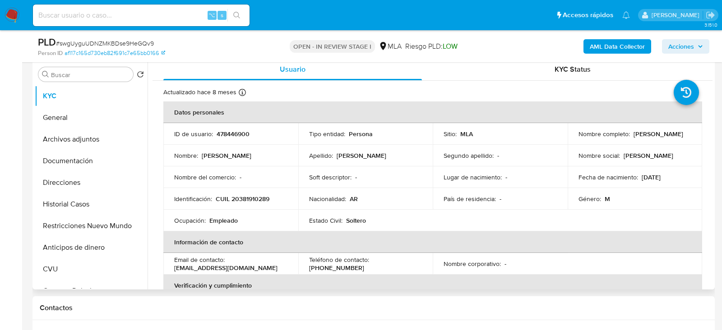
drag, startPoint x: 577, startPoint y: 139, endPoint x: 656, endPoint y: 139, distance: 79.0
click at [656, 138] on div "Nombre completo : Federico Andres Sanabria" at bounding box center [635, 134] width 113 height 8
click at [48, 140] on button "Archivos adjuntos" at bounding box center [88, 140] width 106 height 22
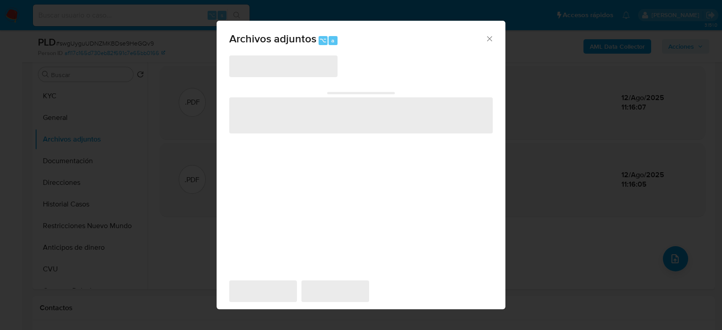
scroll to position [166, 0]
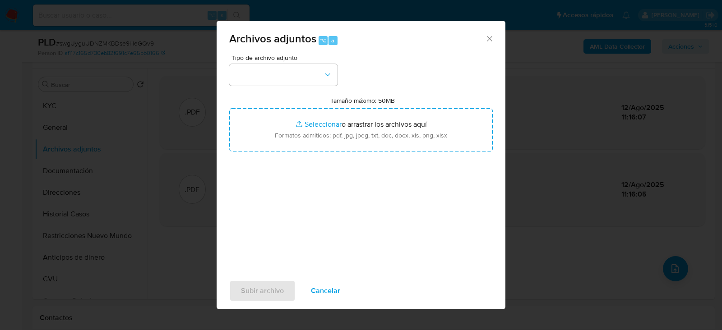
click at [279, 97] on div "Tamaño máximo: 50MB Seleccionar archivos Seleccionar o arrastrar los archivos a…" at bounding box center [361, 124] width 264 height 55
click at [279, 74] on button "button" at bounding box center [283, 75] width 108 height 22
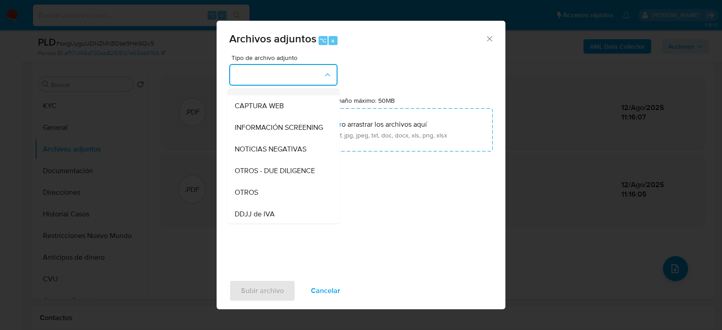
scroll to position [105, 0]
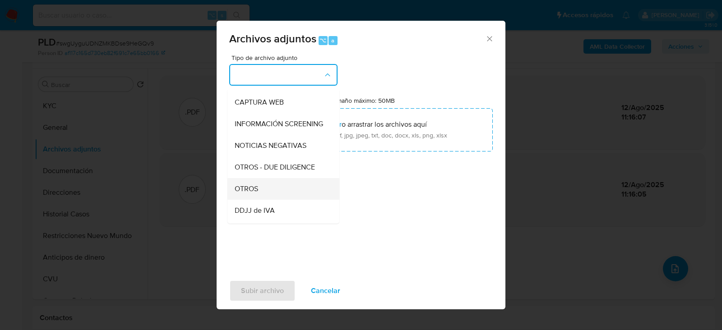
click at [287, 189] on div "OTROS" at bounding box center [281, 189] width 92 height 22
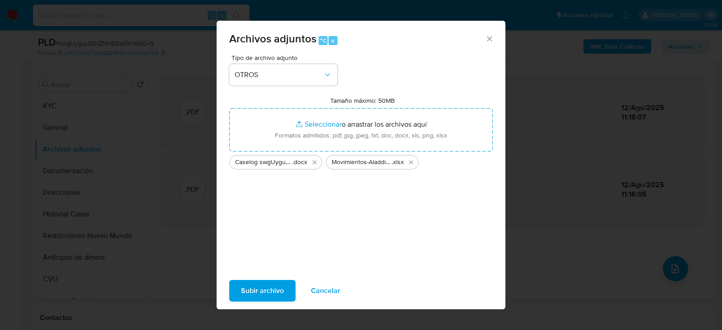
click at [277, 289] on span "Subir archivo" at bounding box center [262, 291] width 43 height 20
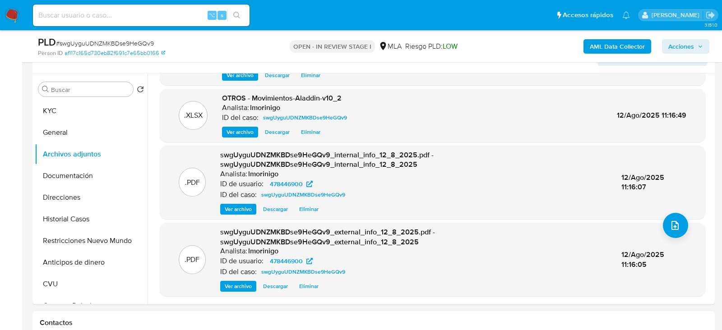
scroll to position [0, 0]
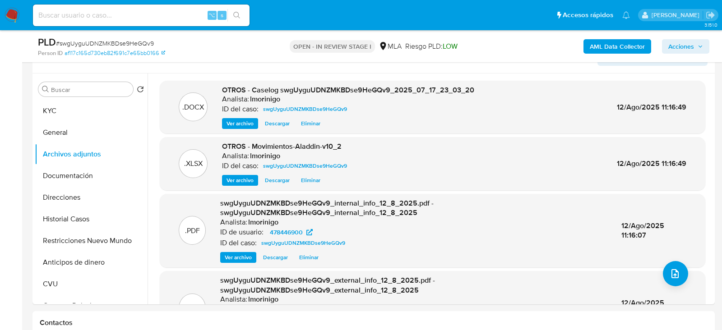
click at [684, 42] on span "Acciones" at bounding box center [682, 46] width 26 height 14
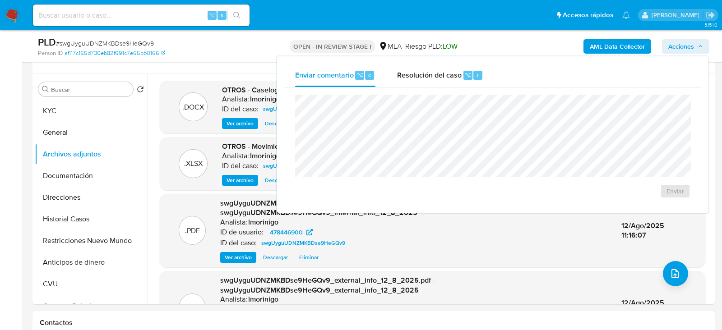
drag, startPoint x: 469, startPoint y: 85, endPoint x: 469, endPoint y: 93, distance: 7.7
click at [469, 85] on div "Resolución del caso ⌥ r" at bounding box center [440, 75] width 86 height 23
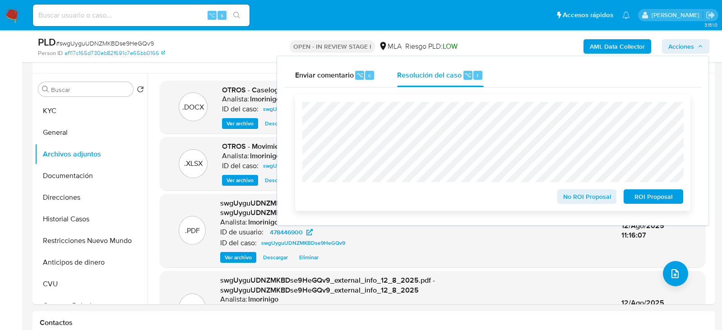
click at [602, 197] on span "No ROI Proposal" at bounding box center [587, 197] width 47 height 13
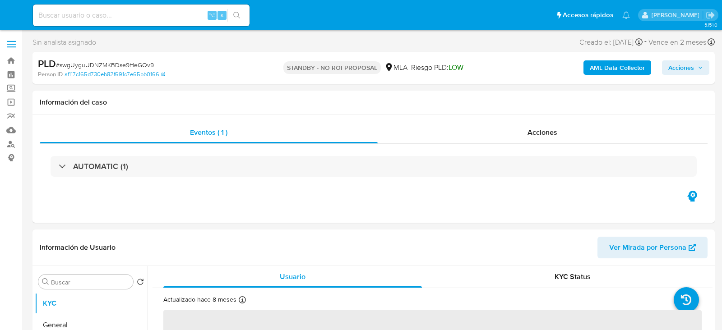
select select "10"
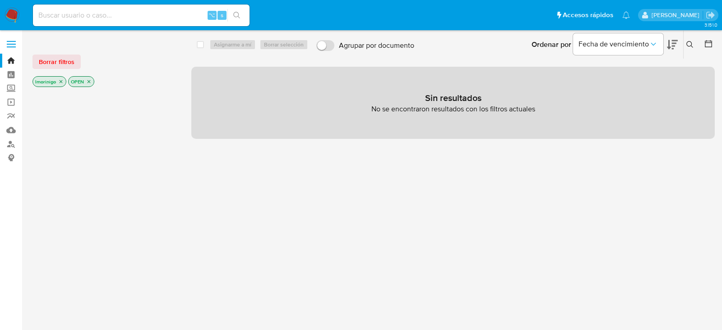
click at [148, 20] on input at bounding box center [141, 15] width 217 height 12
paste input "GmbiJ3lUeNefCjVFVEwFwtNg"
type input "GmbiJ3lUeNefCjVFVEwFwtNg"
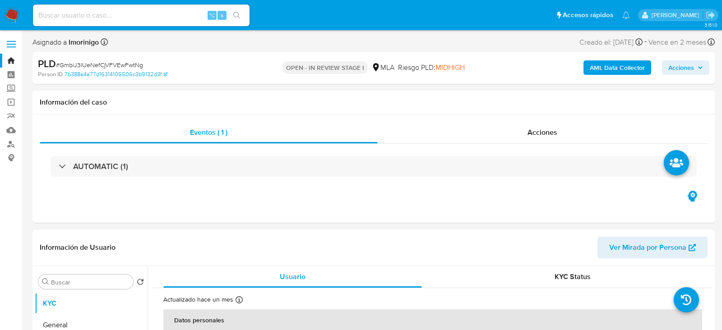
select select "10"
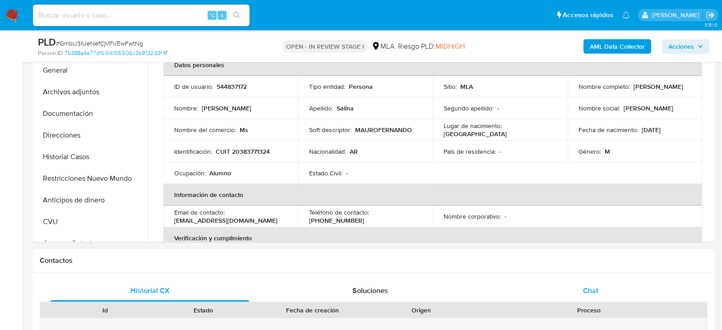
click at [571, 284] on div "Chat" at bounding box center [591, 291] width 199 height 22
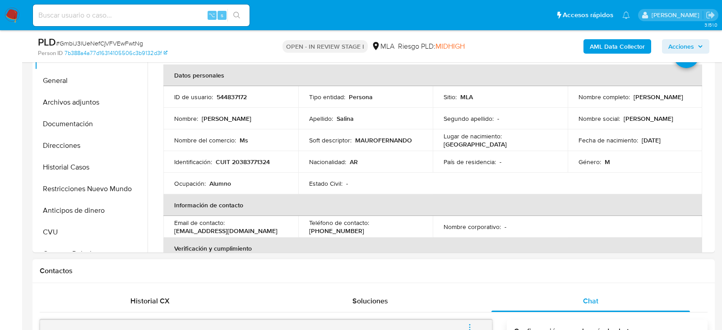
scroll to position [213, 0]
click at [63, 106] on button "Archivos adjuntos" at bounding box center [88, 102] width 106 height 22
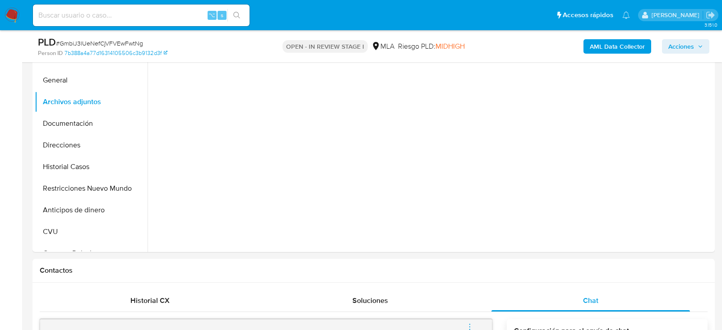
scroll to position [192, 0]
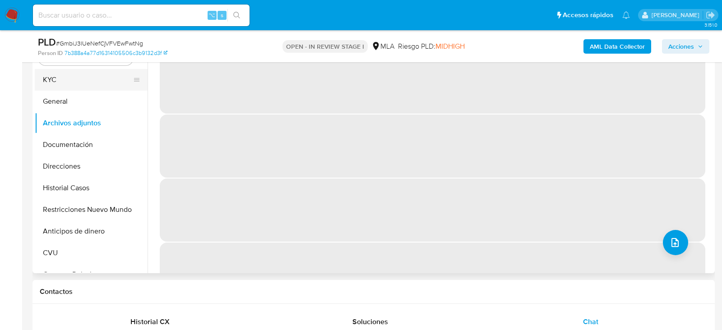
click at [63, 83] on button "KYC" at bounding box center [88, 80] width 106 height 22
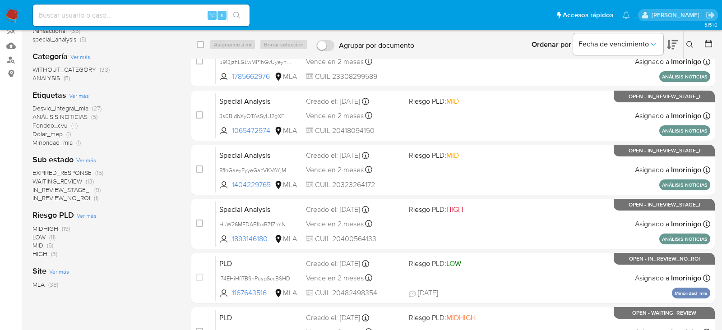
scroll to position [83, 0]
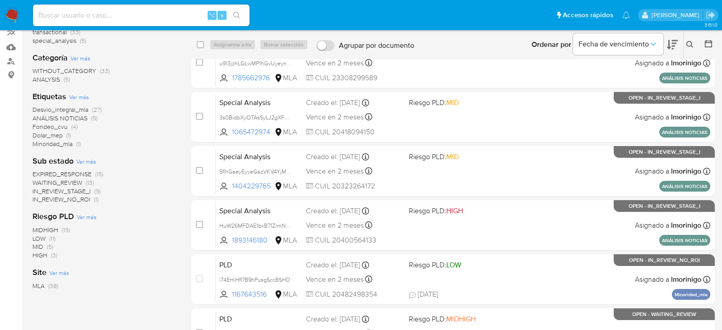
click at [75, 182] on span "WAITING_REVIEW" at bounding box center [58, 182] width 50 height 9
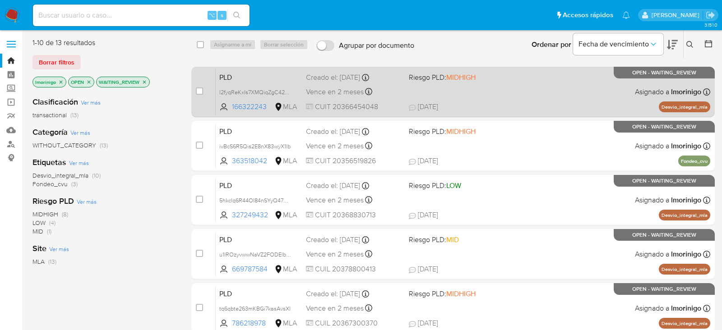
click at [495, 93] on div "PLD l2fyqReKxIs7XMQiqZgC42QS 166322243 MLA Riesgo PLD: MIDHIGH Creado el: 12/07…" at bounding box center [463, 92] width 495 height 46
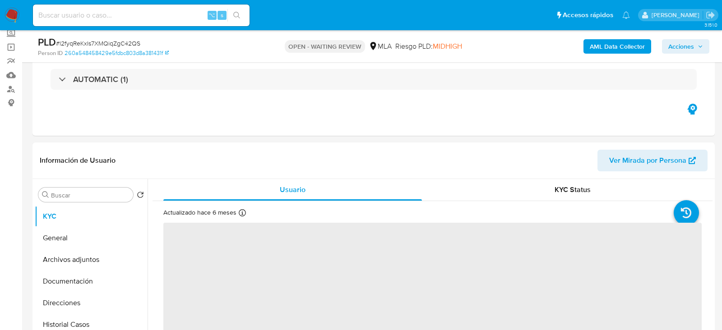
scroll to position [116, 0]
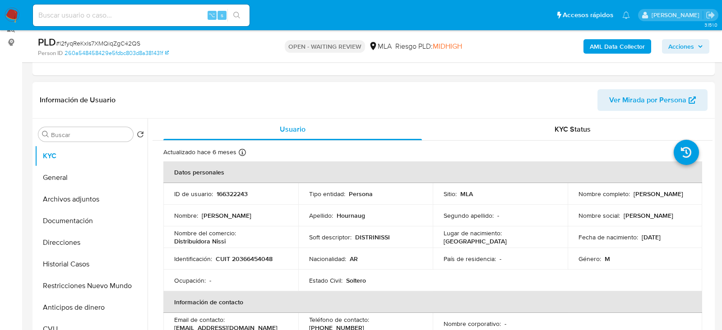
select select "10"
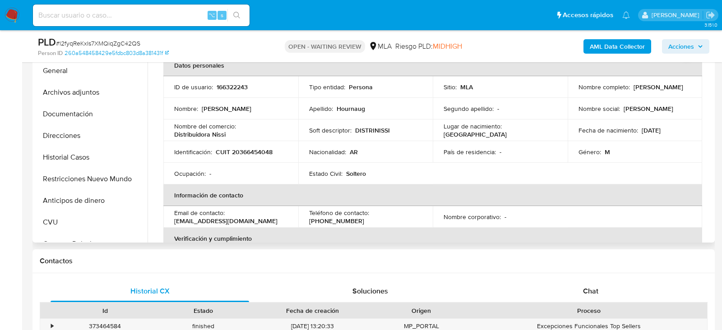
scroll to position [222, 0]
click at [228, 91] on p "166322243" at bounding box center [232, 88] width 31 height 8
copy p "166322243"
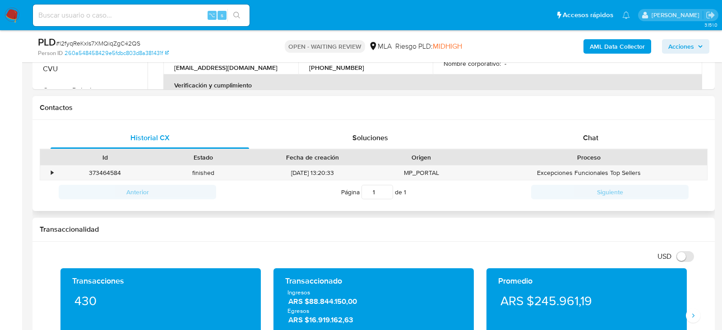
scroll to position [448, 0]
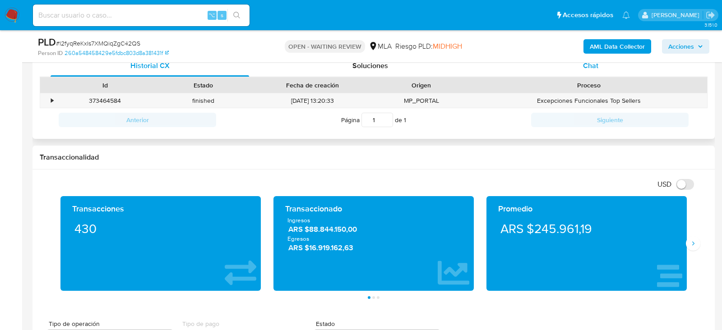
click at [573, 74] on div "Chat" at bounding box center [591, 66] width 199 height 22
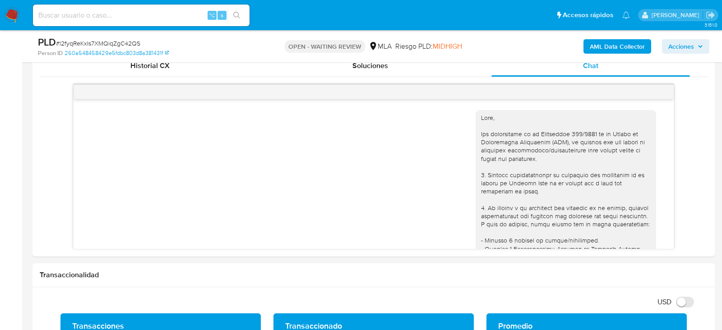
scroll to position [847, 0]
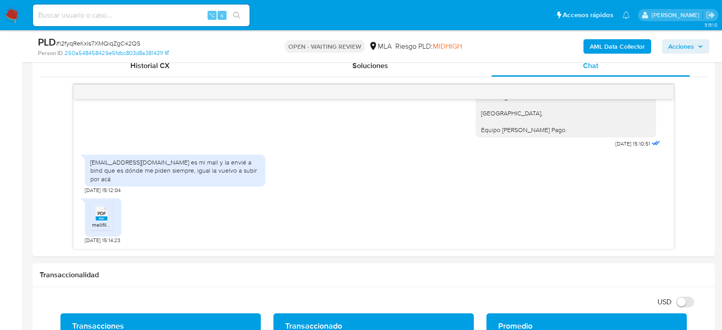
click at [135, 44] on span "# l2fyqReKxIs7XMQiqZgC42QS" at bounding box center [98, 43] width 84 height 9
copy span "l2fyqReKxIs7XMQiqZgC42QS"
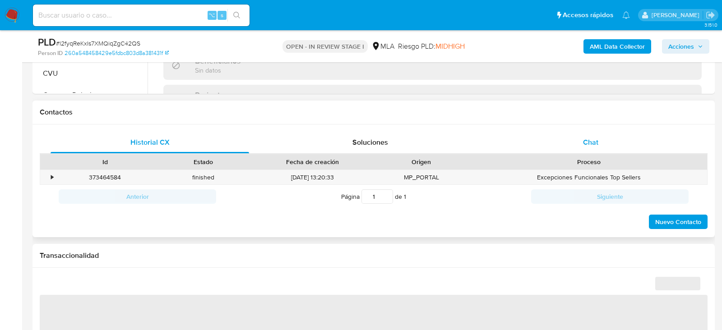
click at [633, 145] on div "Chat" at bounding box center [591, 143] width 199 height 22
select select "10"
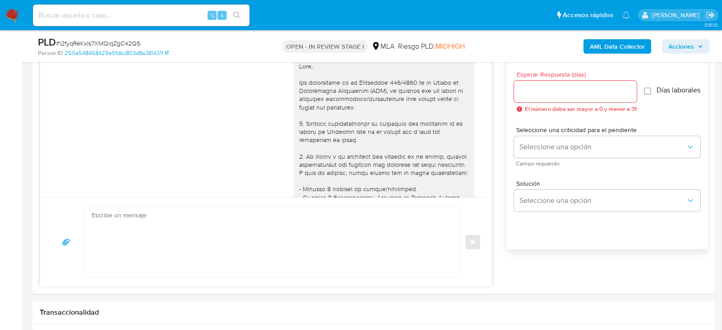
scroll to position [502, 0]
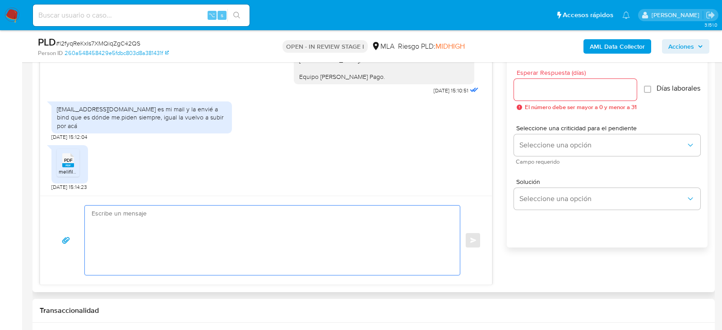
click at [399, 229] on textarea at bounding box center [270, 241] width 357 height 70
type textarea "Hola, m"
